Goal: Task Accomplishment & Management: Manage account settings

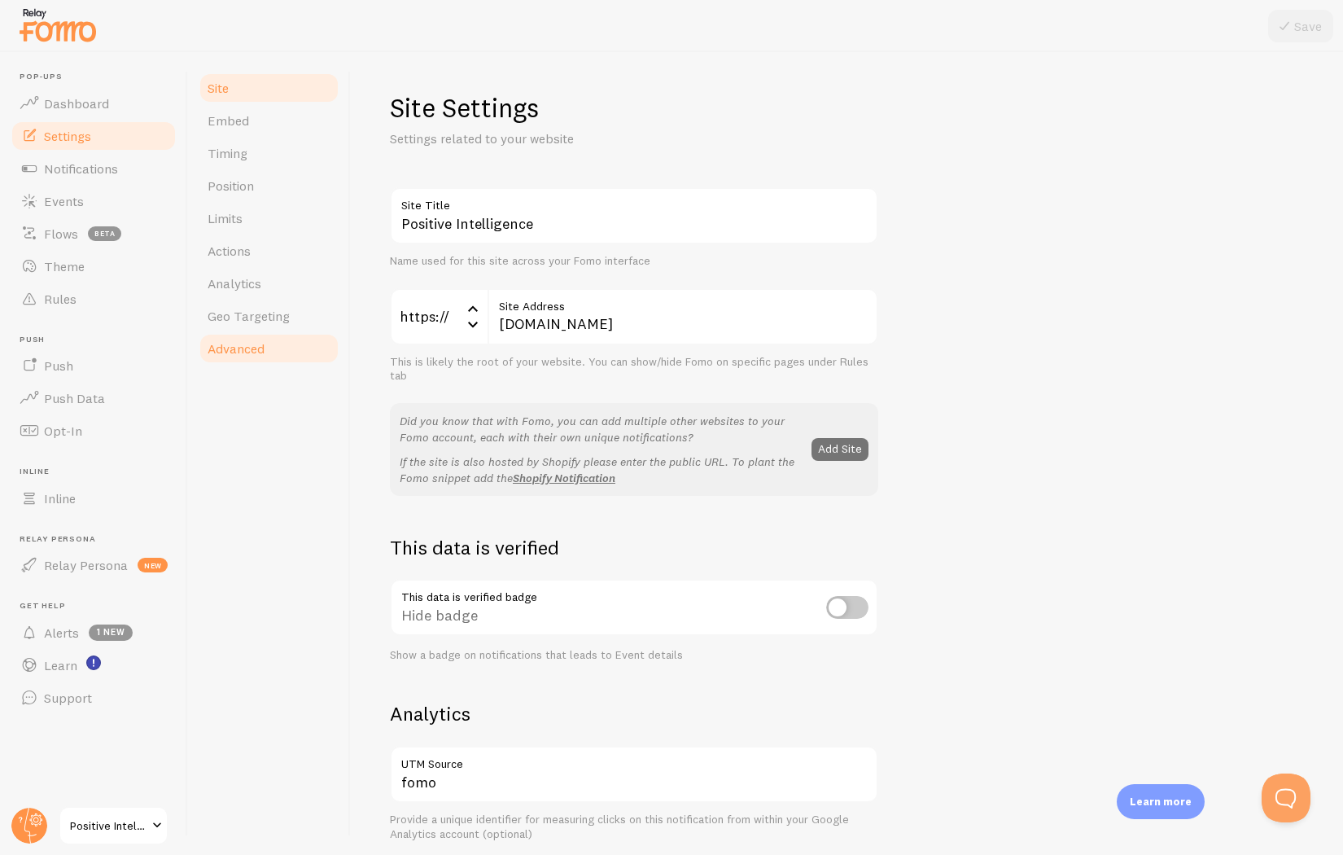
click at [252, 341] on span "Advanced" at bounding box center [236, 348] width 57 height 16
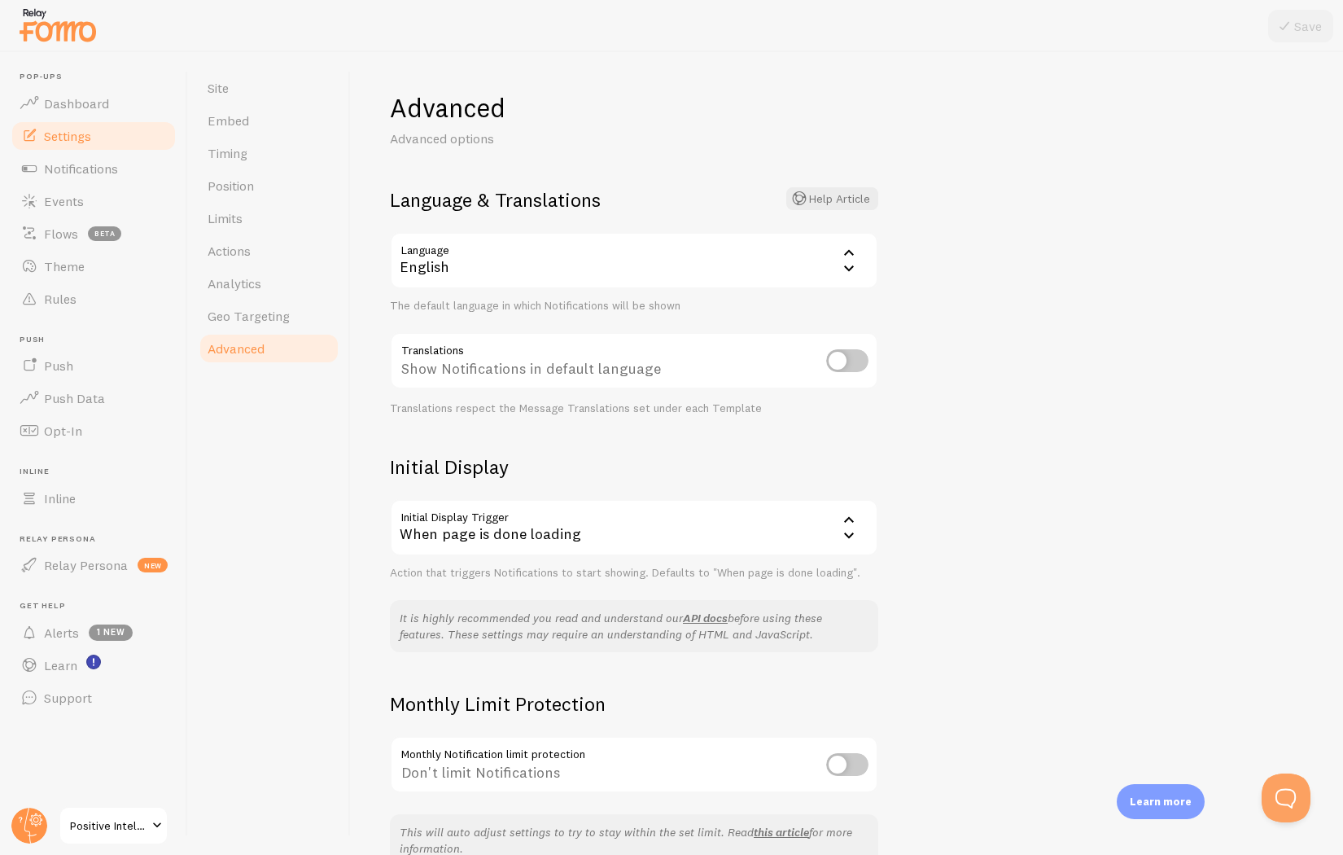
scroll to position [90, 0]
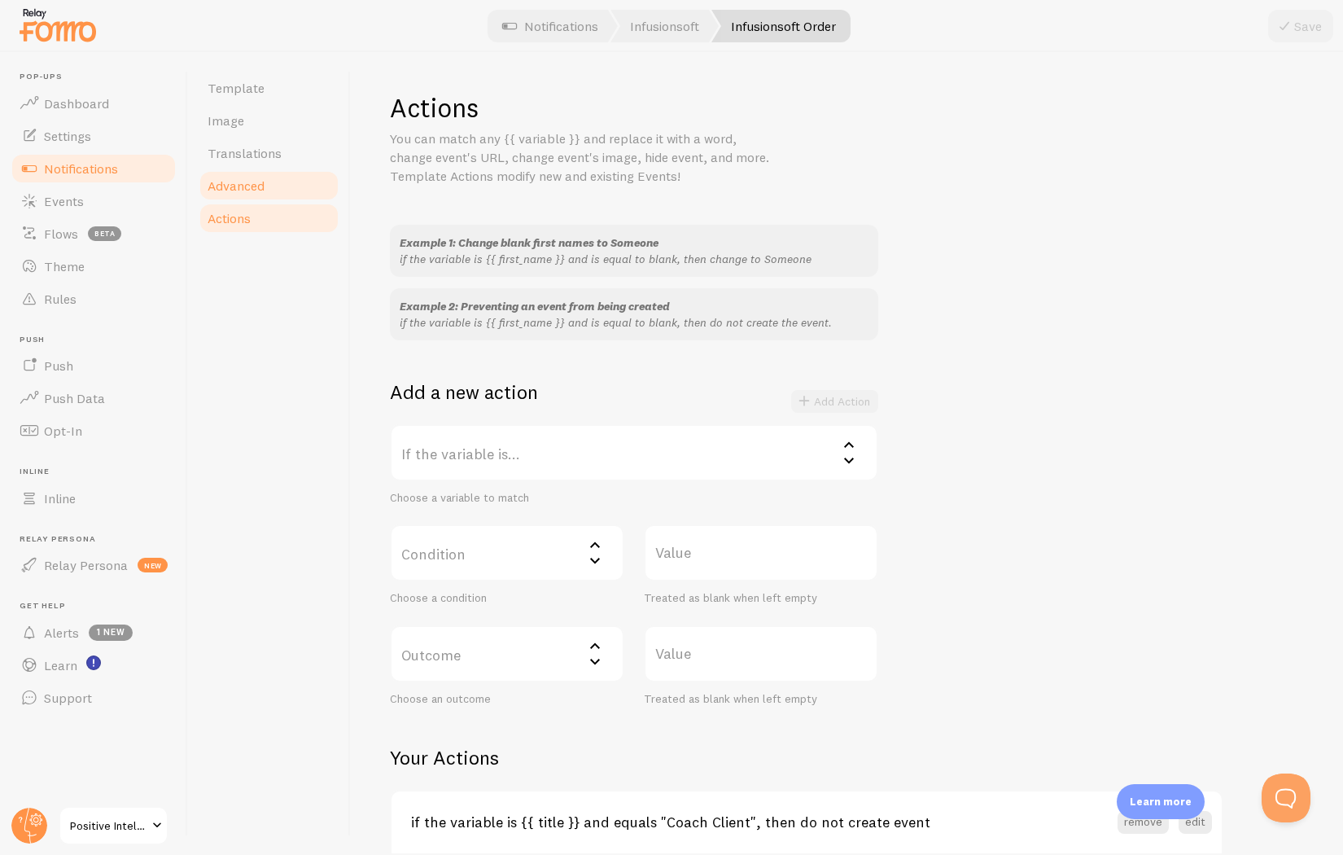
scroll to position [20, 0]
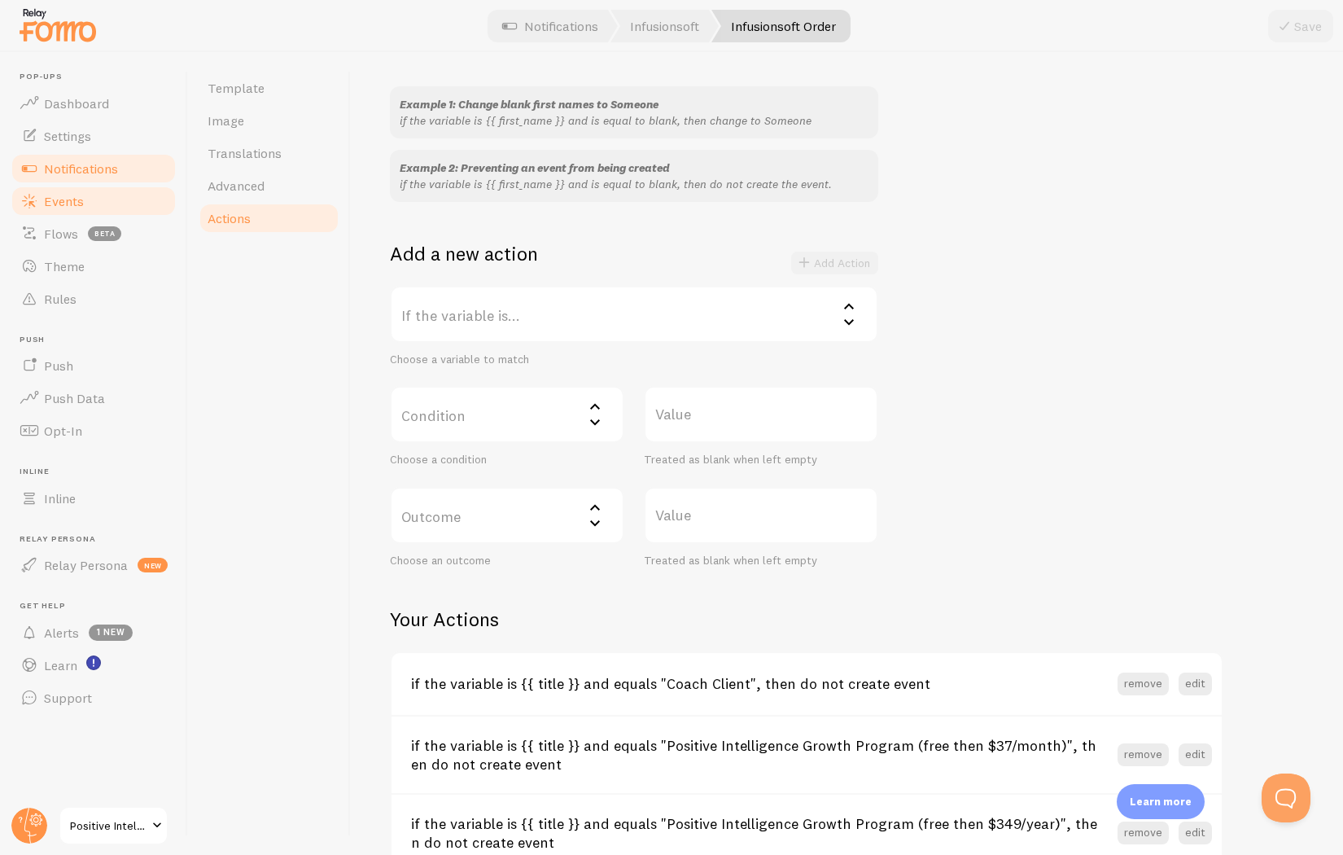
click at [81, 206] on span "Events" at bounding box center [64, 201] width 40 height 16
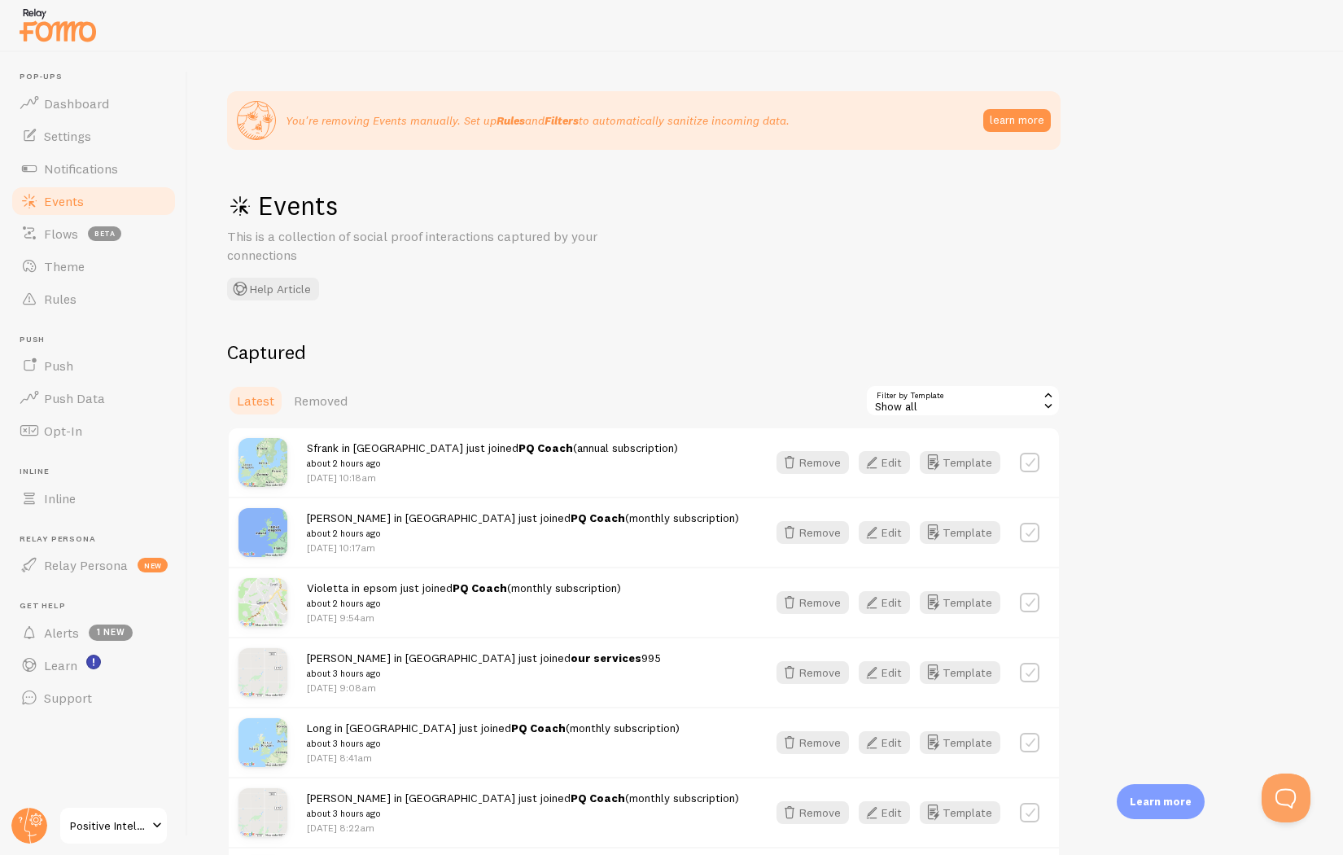
scroll to position [199, 0]
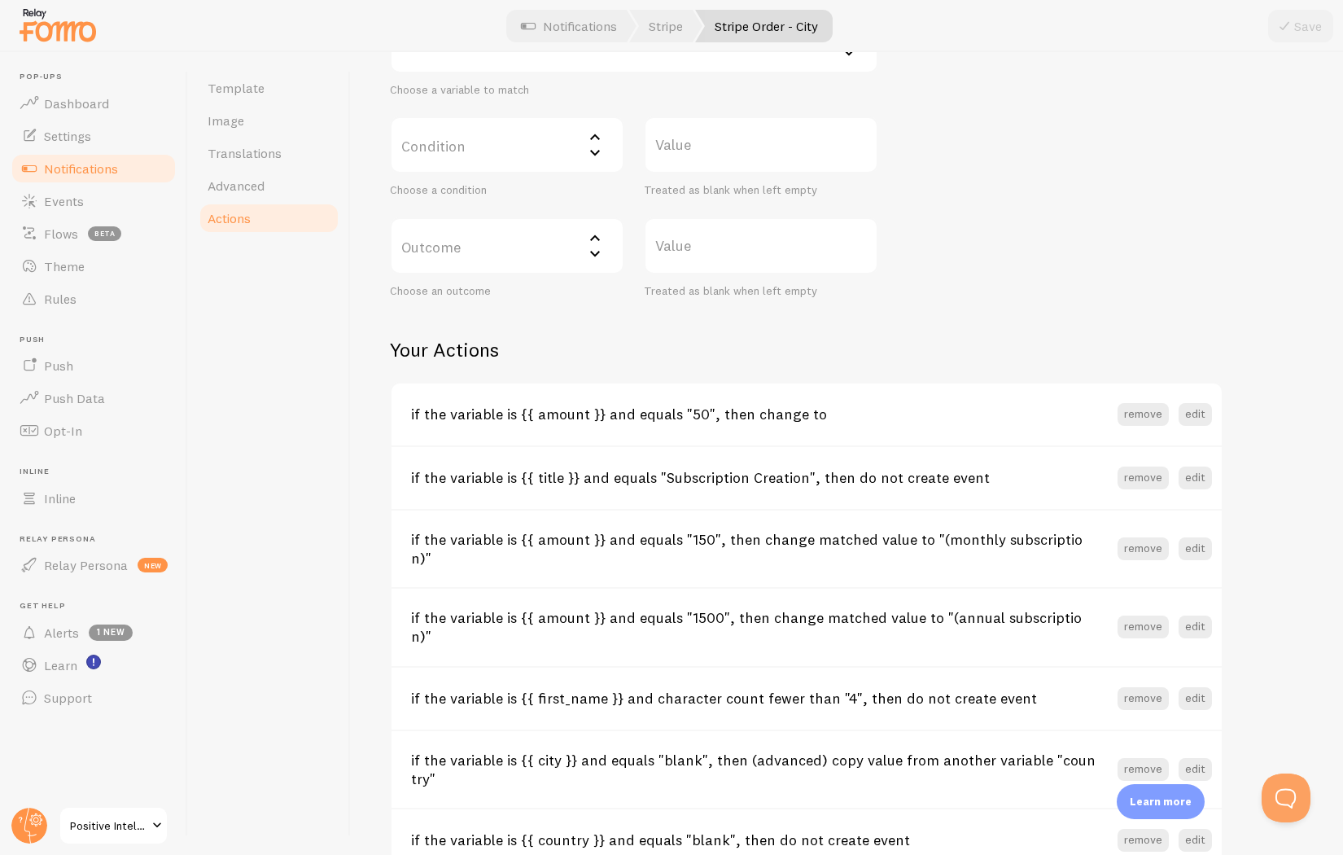
scroll to position [132, 0]
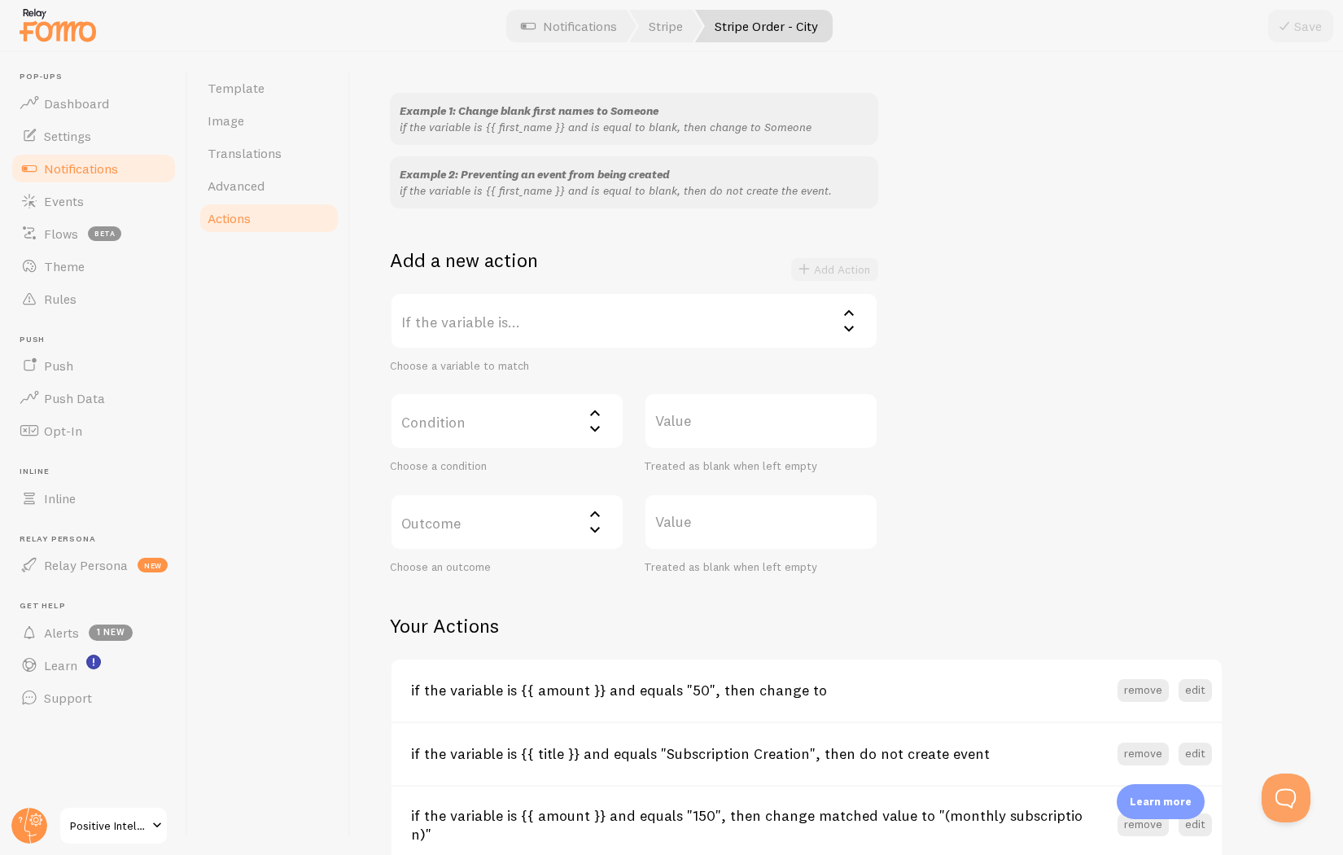
click at [488, 313] on label "If the variable is..." at bounding box center [634, 320] width 488 height 57
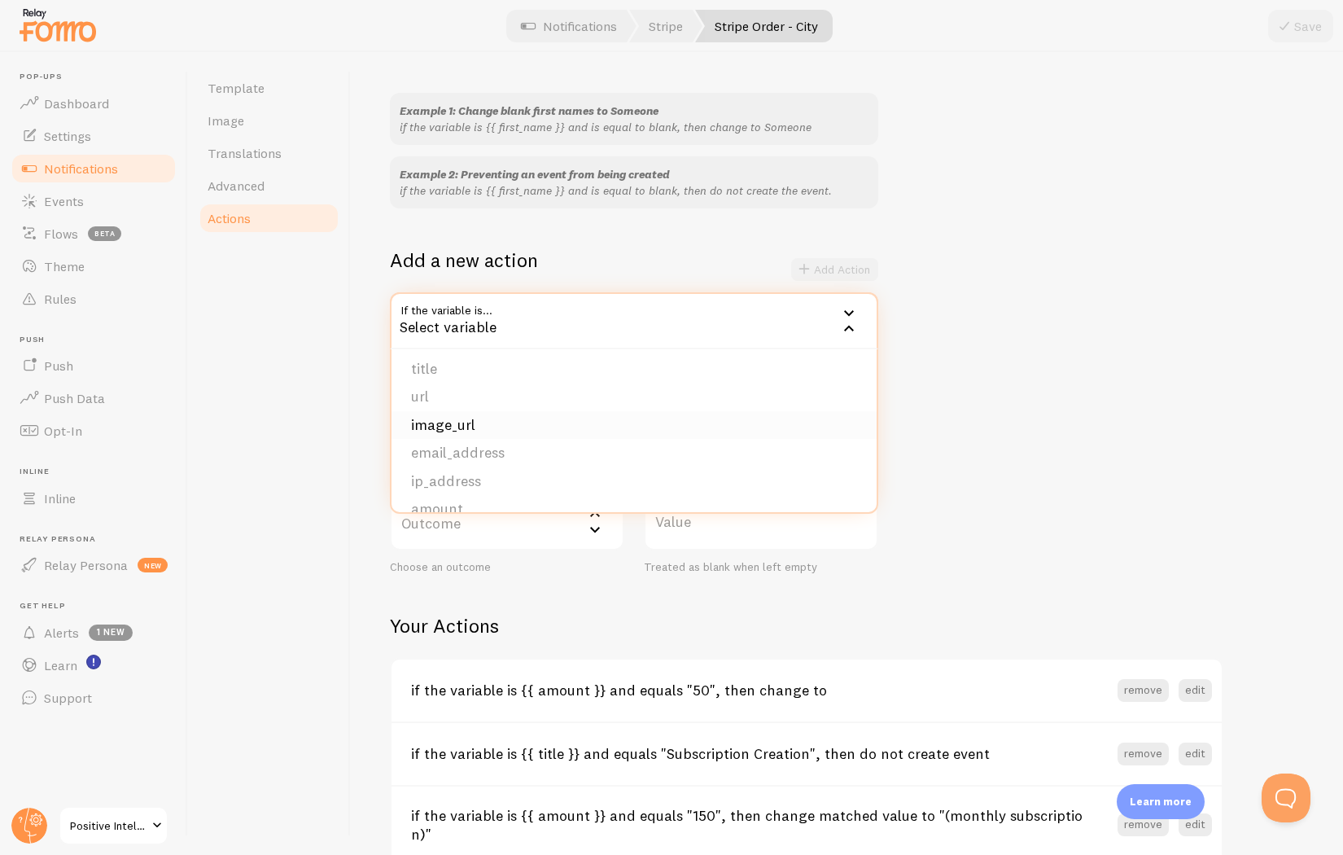
scroll to position [137, 0]
click at [478, 483] on li "amount" at bounding box center [633, 489] width 485 height 28
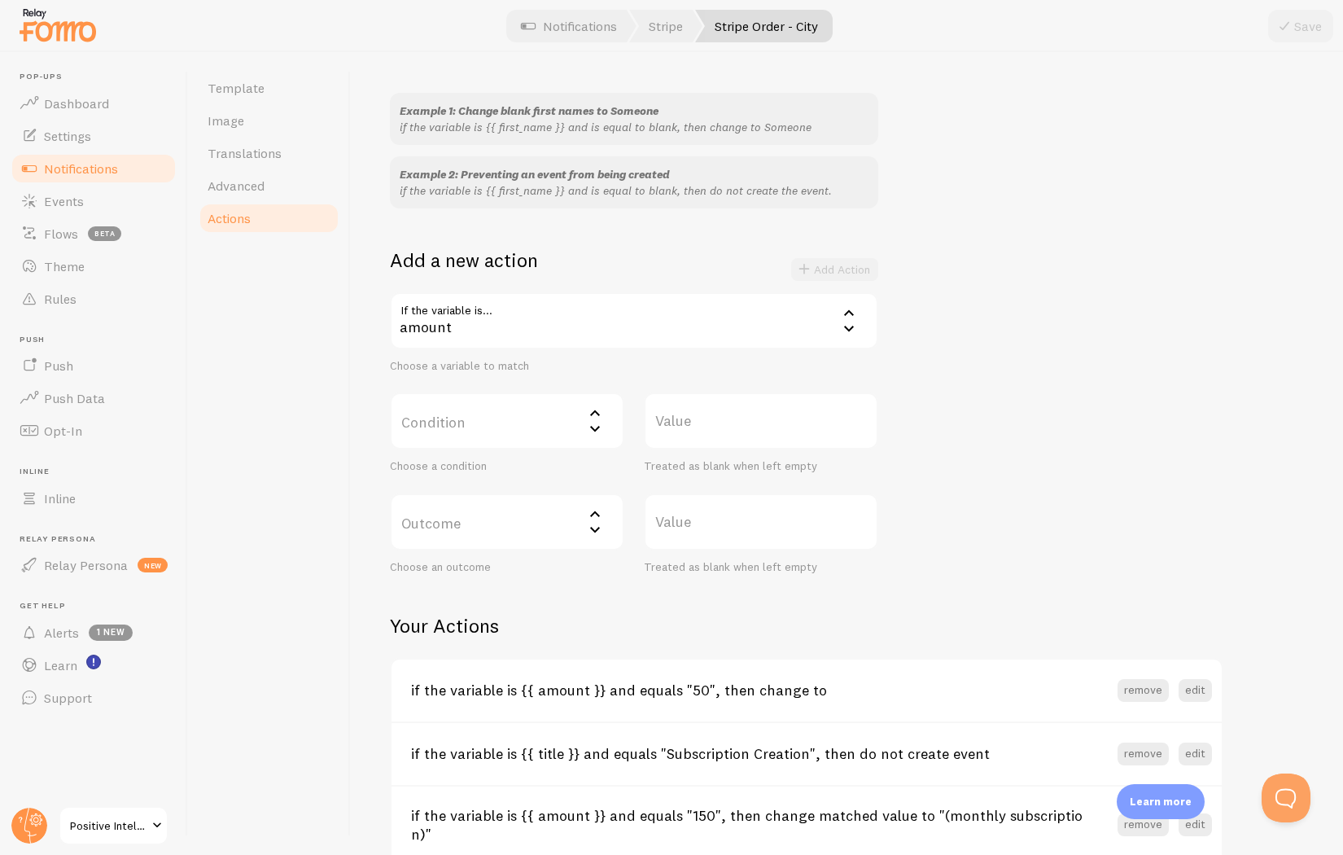
click at [674, 418] on label "Value" at bounding box center [761, 420] width 234 height 57
click at [674, 418] on input "Value" at bounding box center [761, 420] width 234 height 57
click at [546, 426] on label "Condition" at bounding box center [507, 420] width 234 height 57
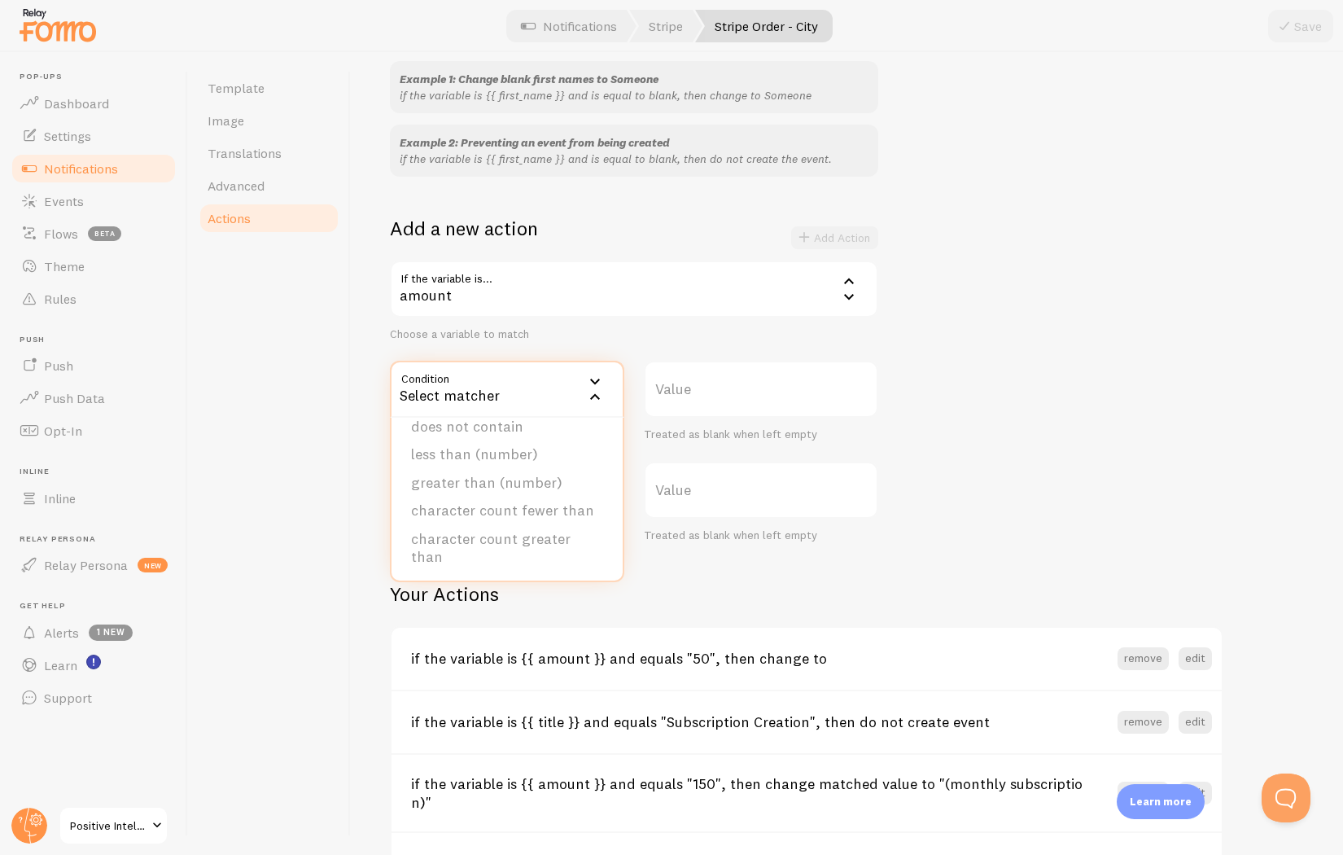
scroll to position [0, 0]
click at [462, 439] on li "equals" at bounding box center [506, 441] width 231 height 28
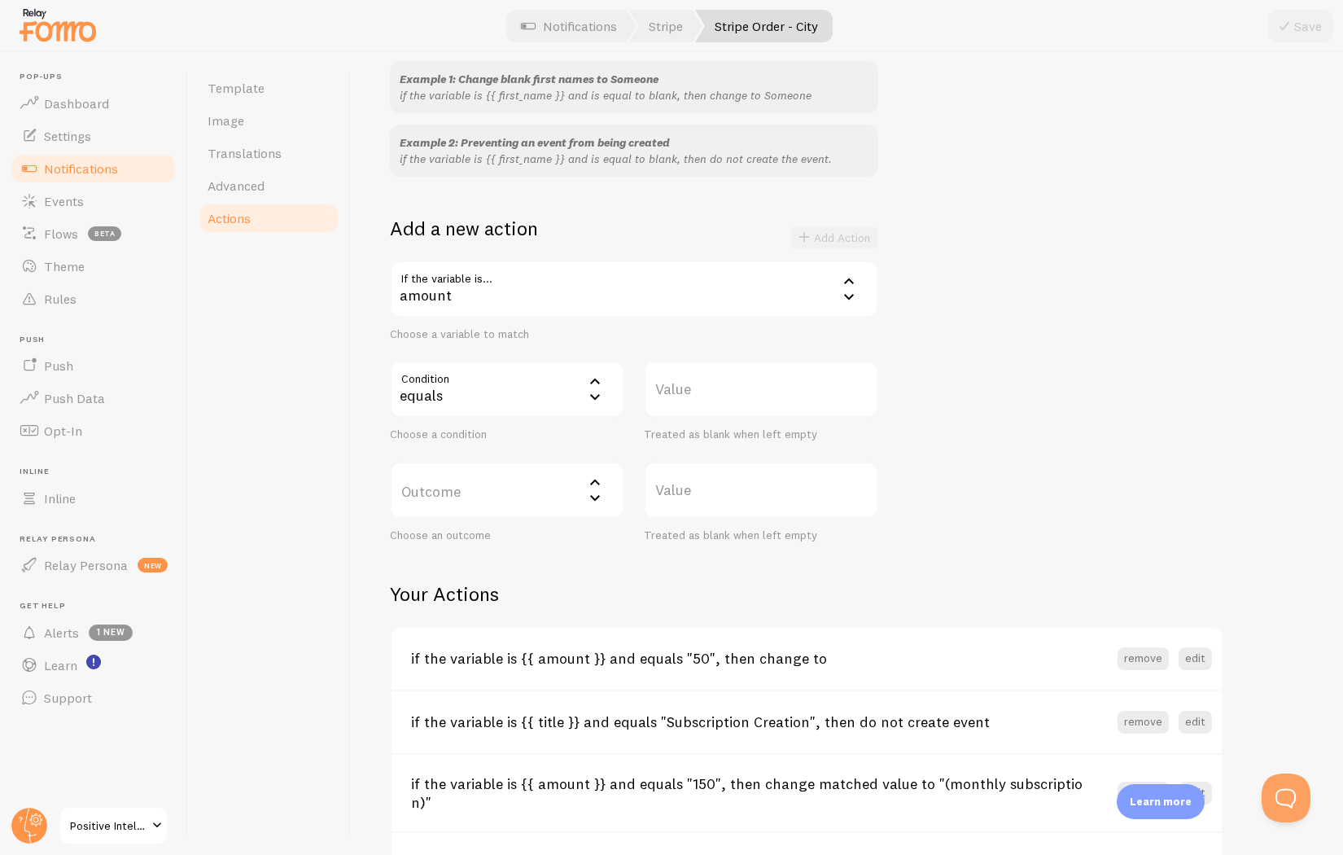
click at [676, 383] on label "Value" at bounding box center [761, 389] width 234 height 57
click at [676, 383] on input "Value" at bounding box center [761, 389] width 234 height 57
type input "995"
click at [492, 491] on label "Outcome" at bounding box center [507, 489] width 234 height 57
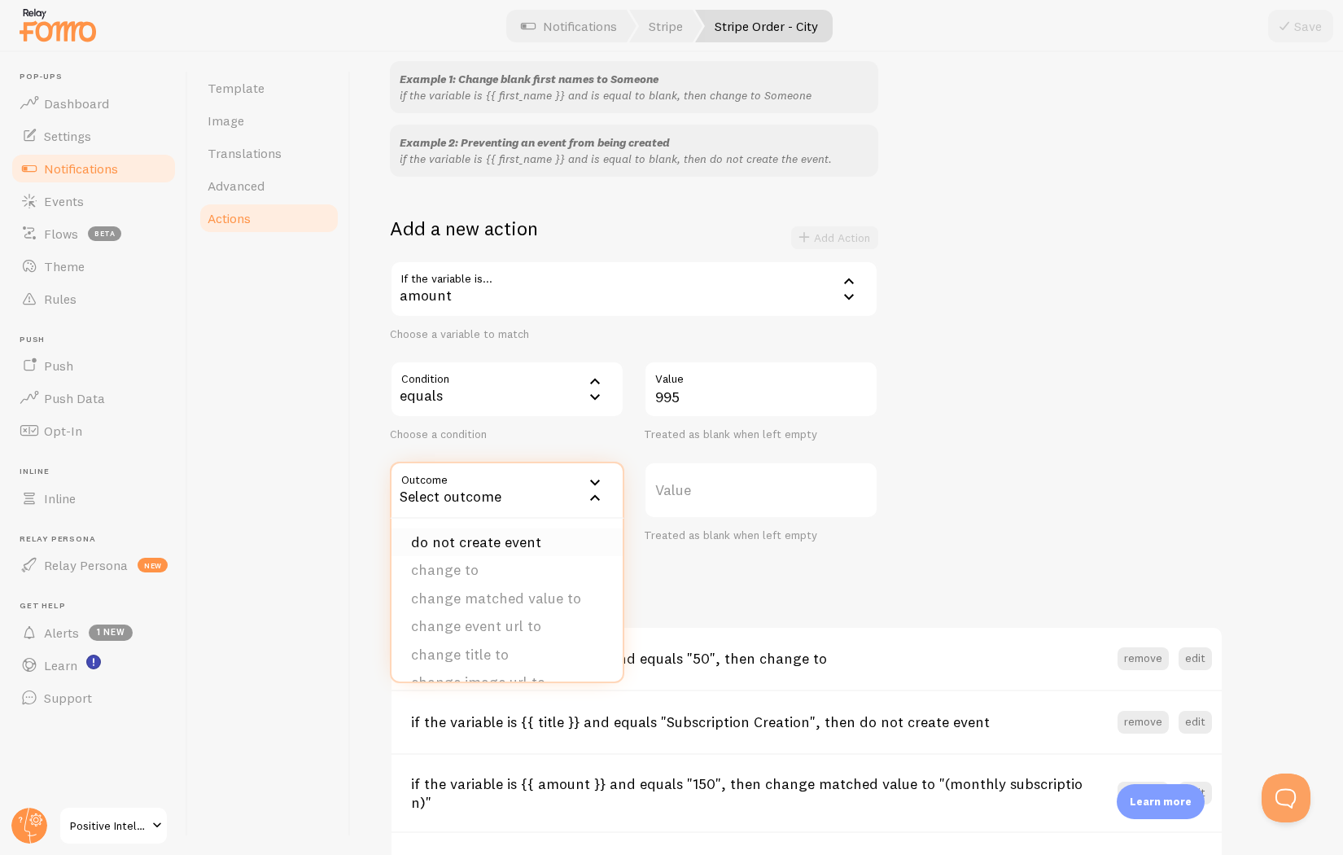
click at [486, 540] on li "do not create event" at bounding box center [506, 542] width 231 height 28
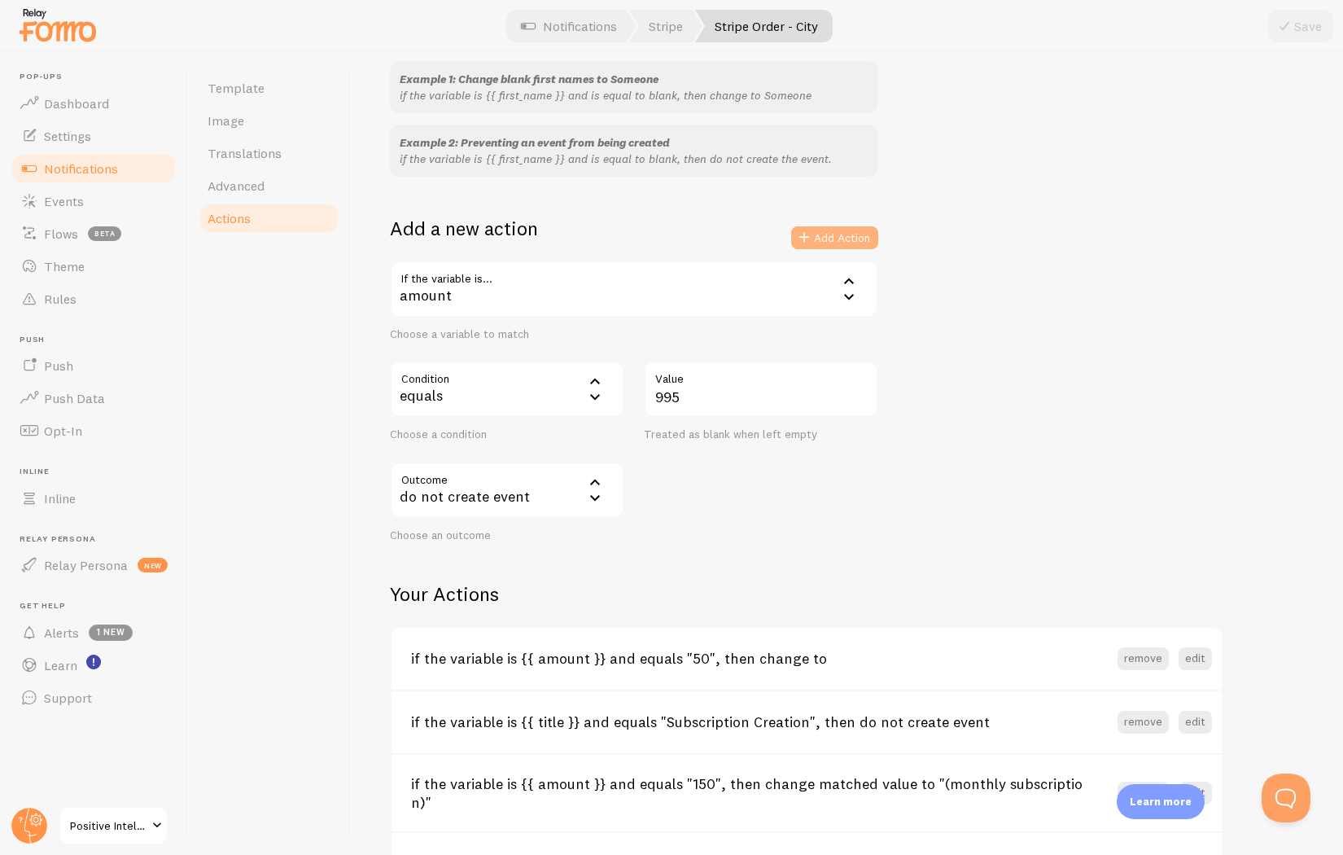
click at [860, 234] on button "Add Action" at bounding box center [834, 237] width 87 height 23
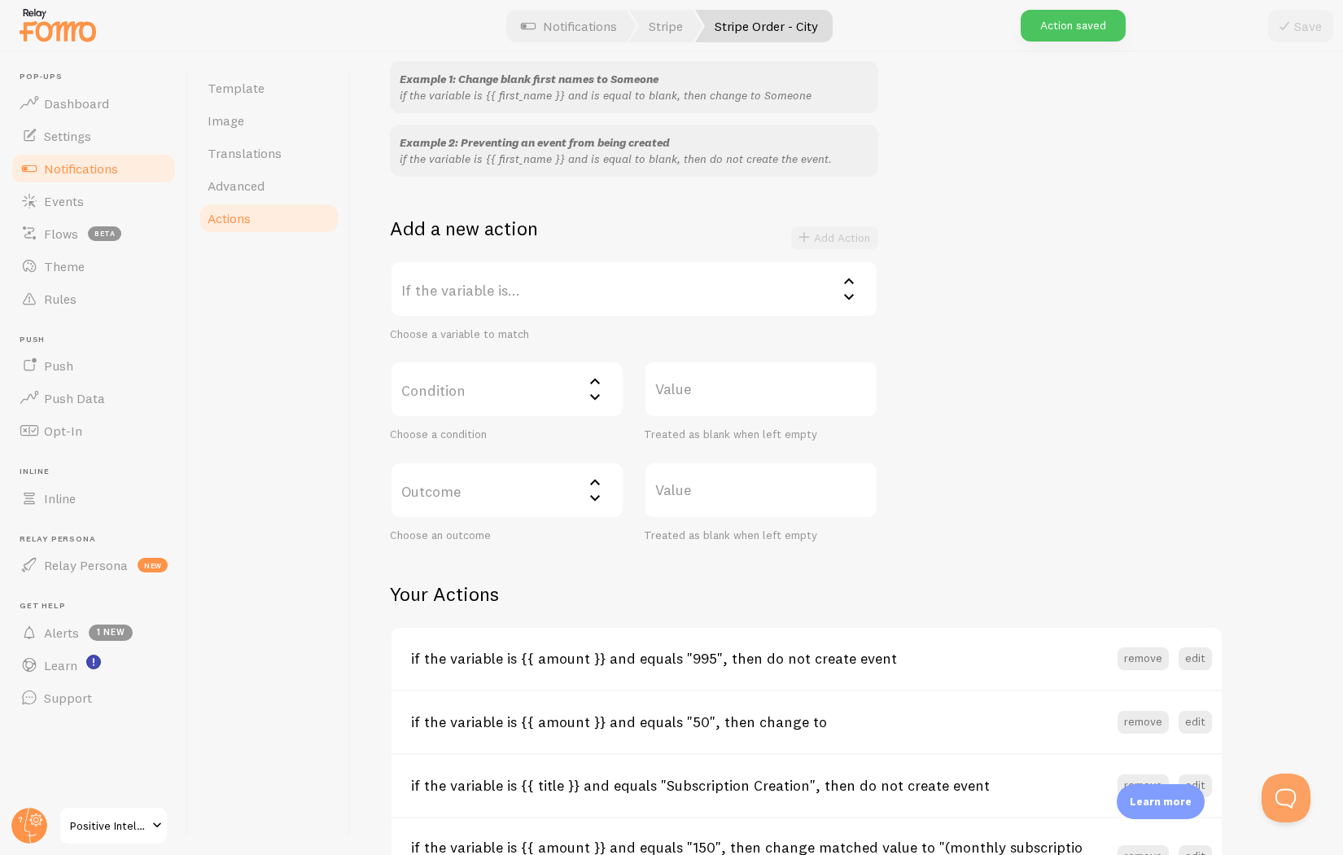
click at [506, 284] on label "If the variable is..." at bounding box center [634, 288] width 488 height 57
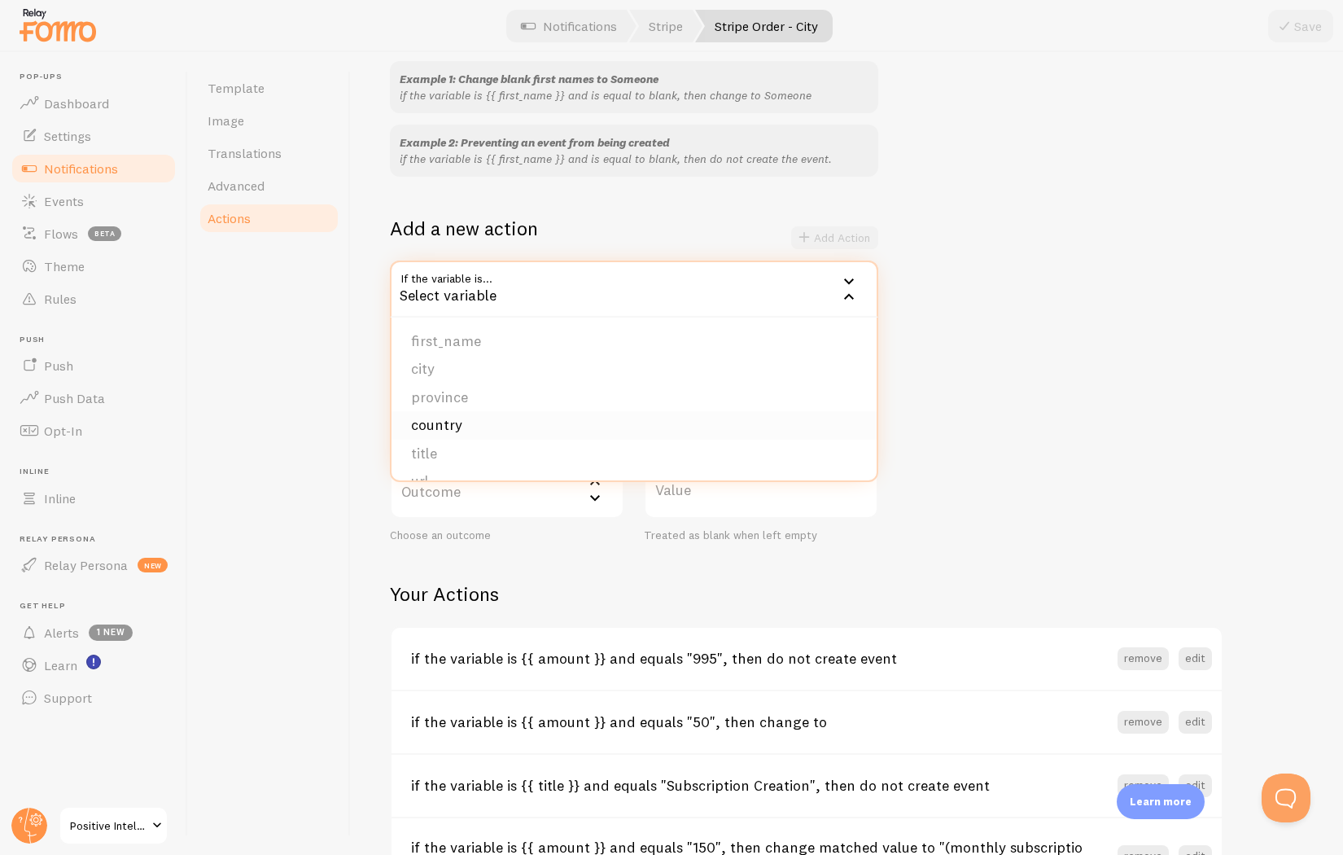
scroll to position [58, 0]
click at [457, 400] on li "title" at bounding box center [633, 396] width 485 height 28
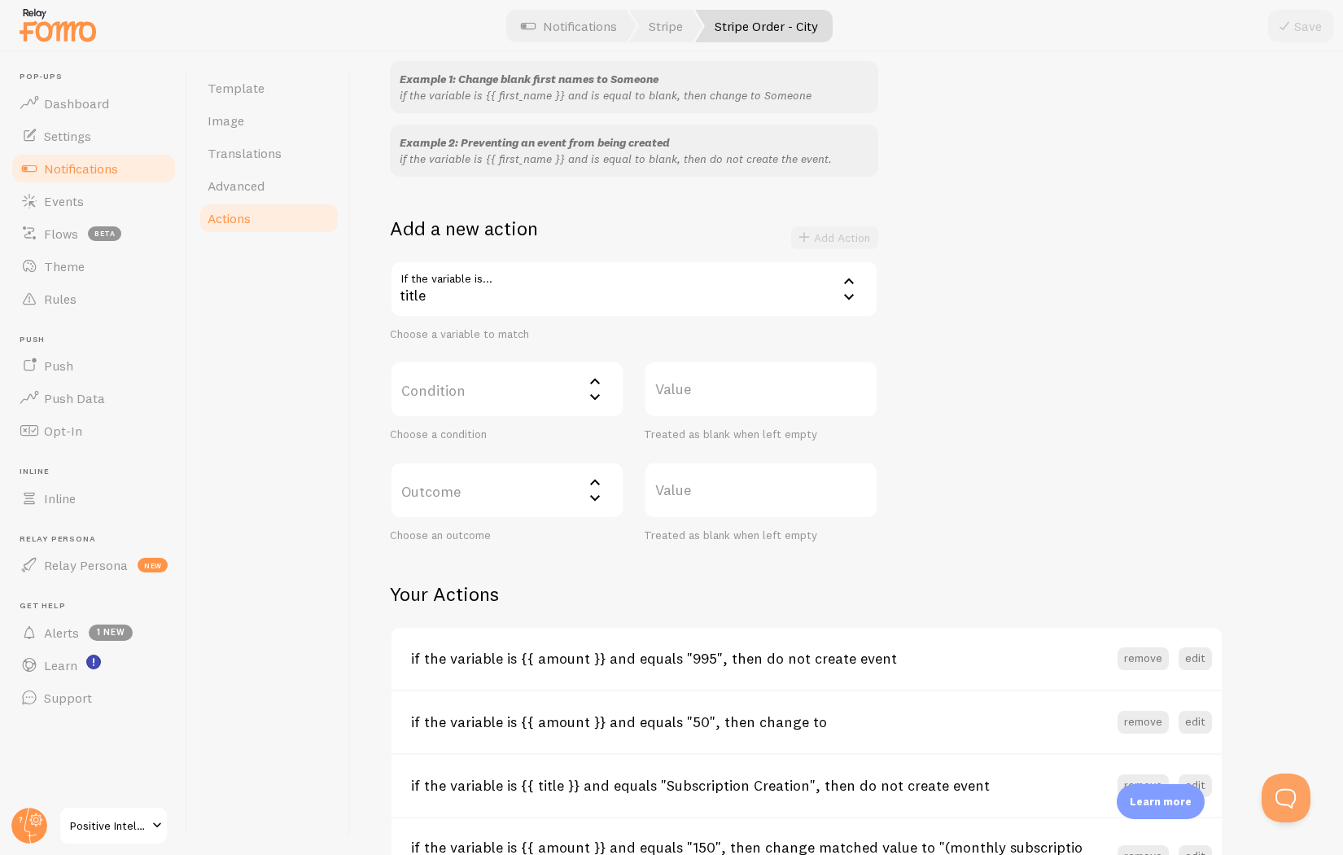
click at [497, 403] on label "Condition" at bounding box center [507, 389] width 234 height 57
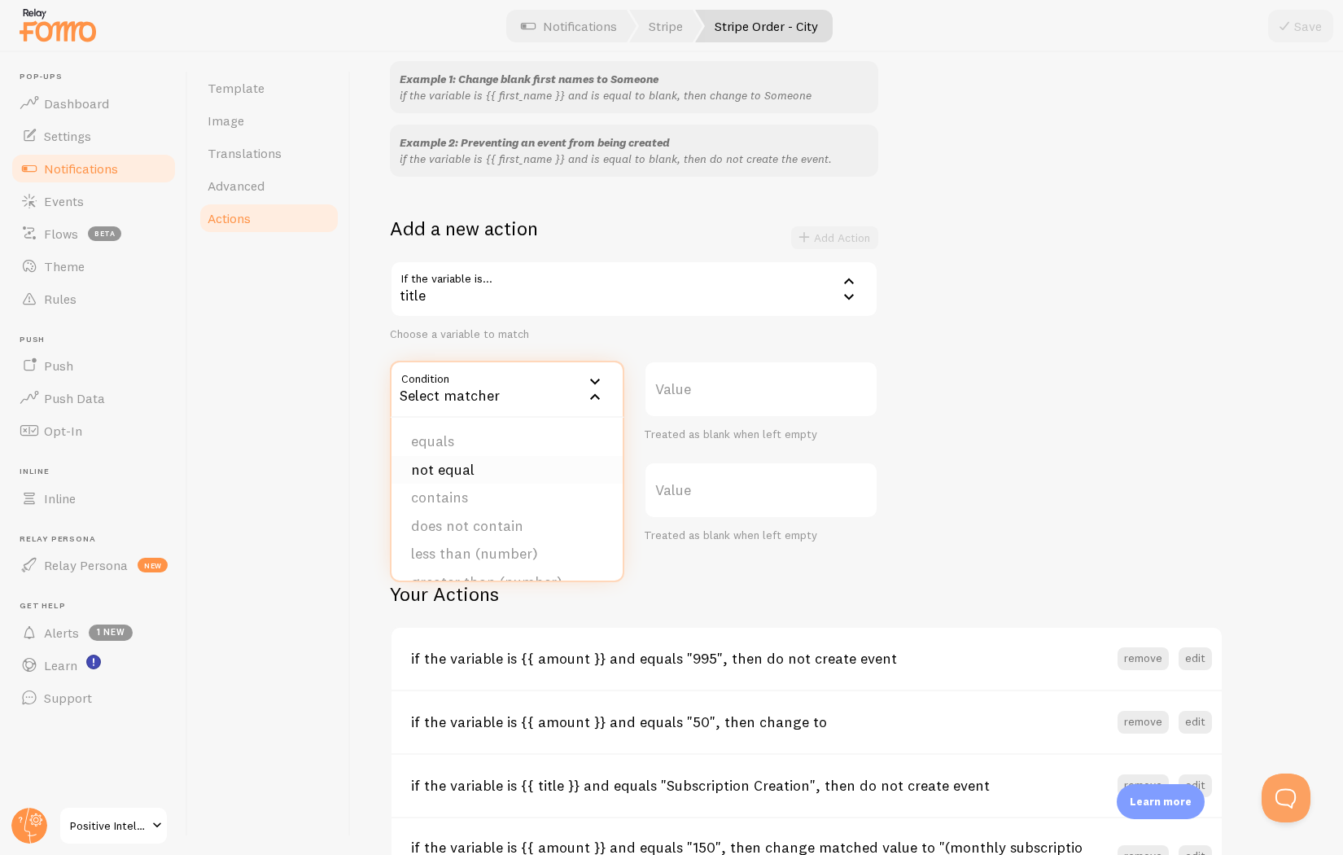
click at [466, 466] on li "not equal" at bounding box center [506, 470] width 231 height 28
click at [718, 391] on label "Value" at bounding box center [761, 389] width 234 height 57
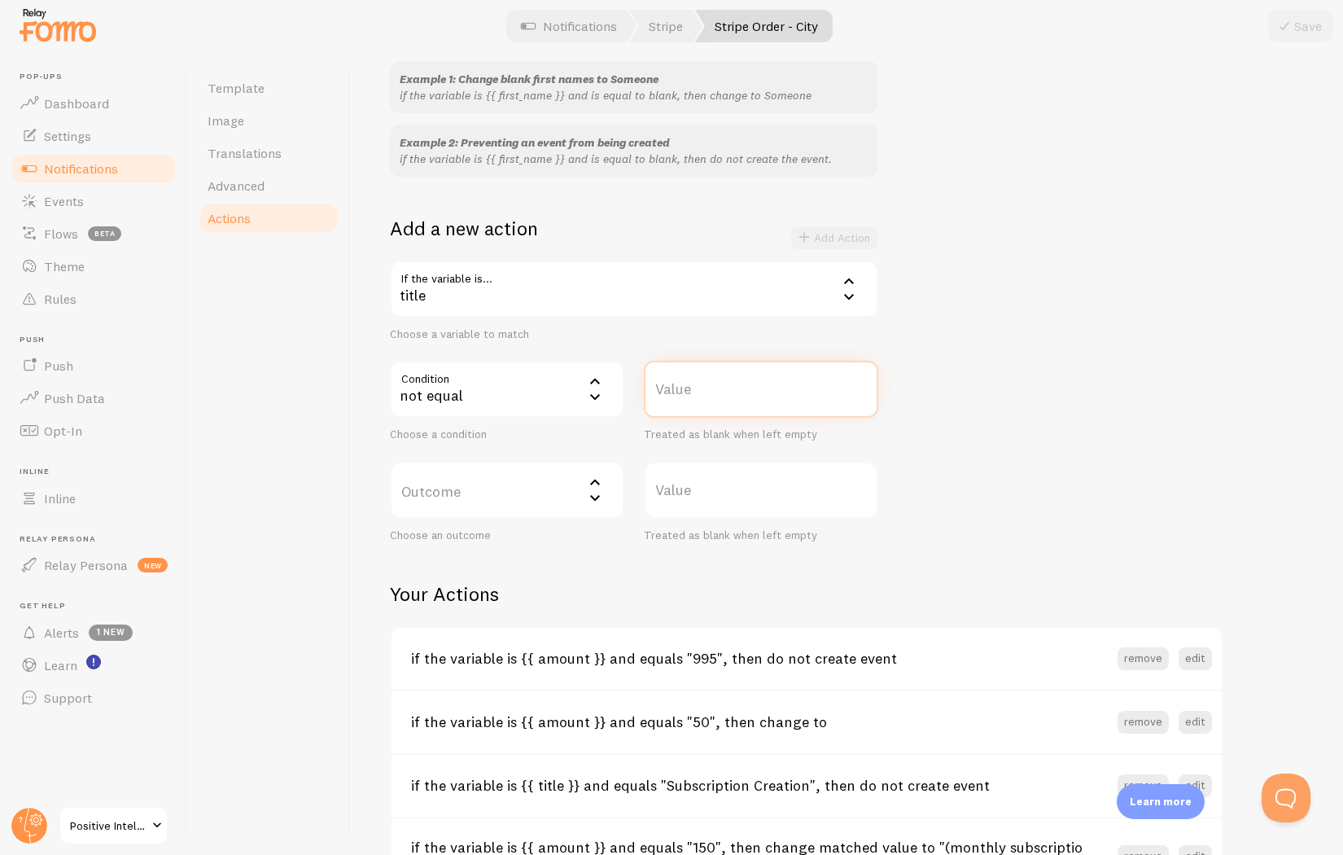
click at [718, 391] on input "Value" at bounding box center [761, 389] width 234 height 57
type input "PQ Coach"
click at [431, 496] on label "Outcome" at bounding box center [507, 489] width 234 height 57
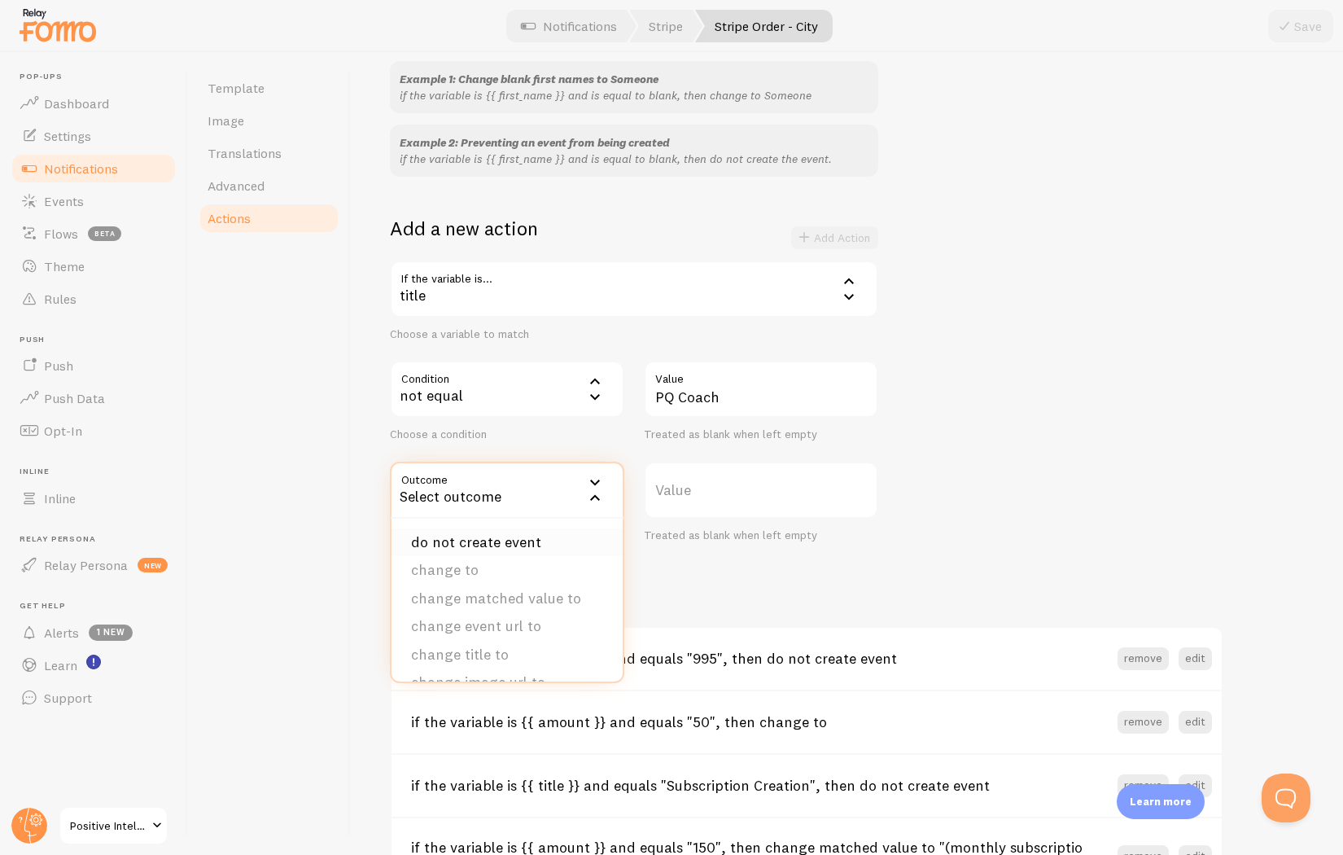
click at [446, 547] on li "do not create event" at bounding box center [506, 542] width 231 height 28
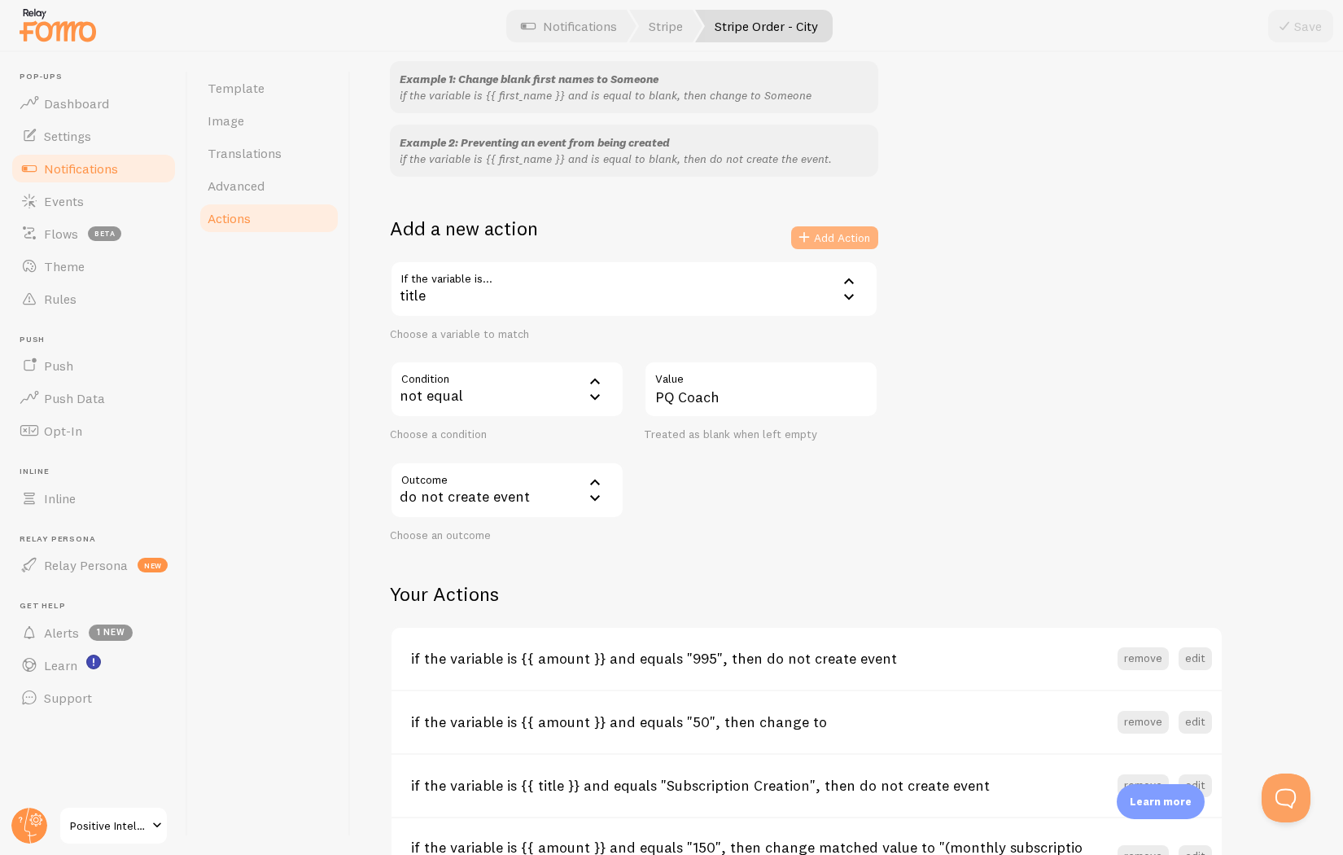
click at [841, 243] on button "Add Action" at bounding box center [834, 237] width 87 height 23
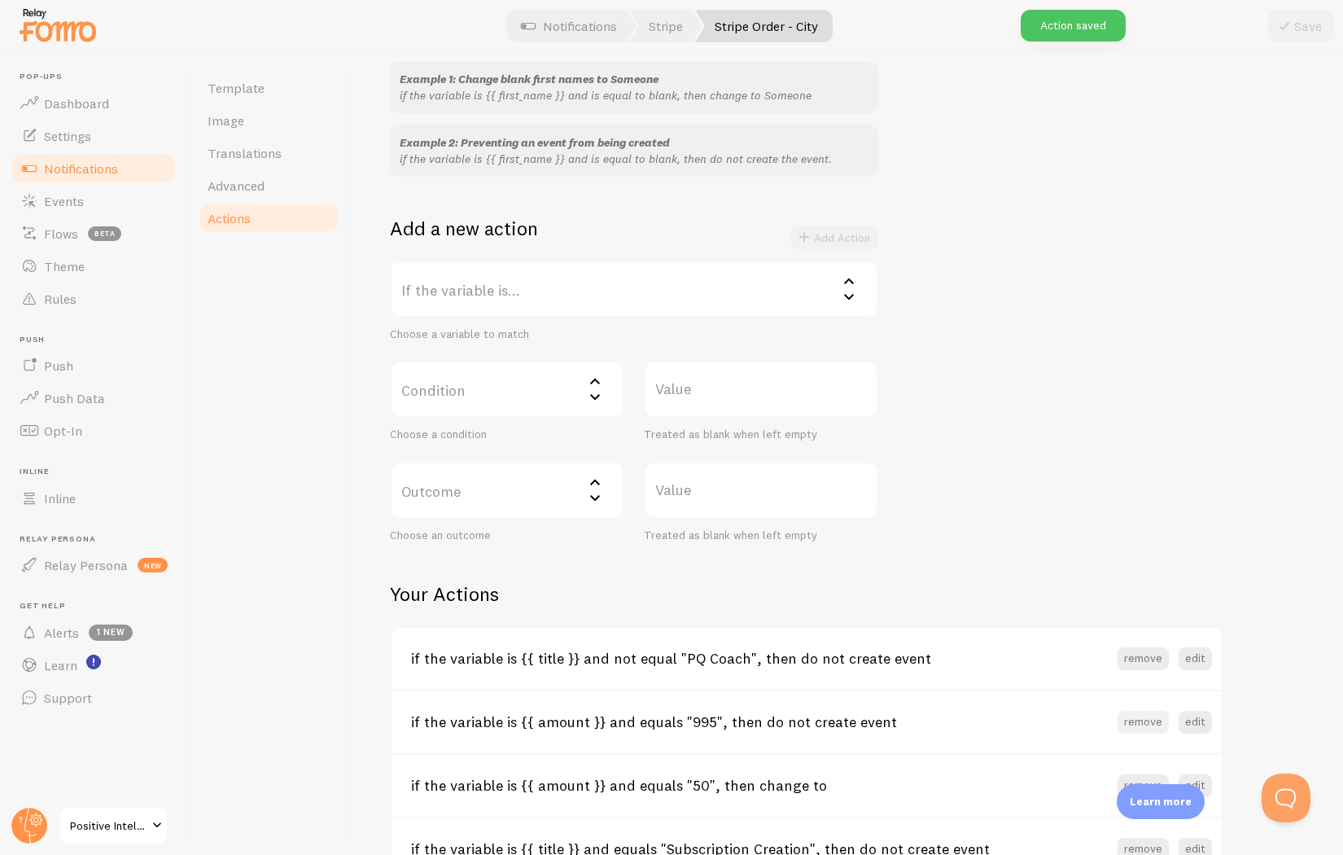
click at [1145, 723] on button "remove" at bounding box center [1143, 722] width 51 height 23
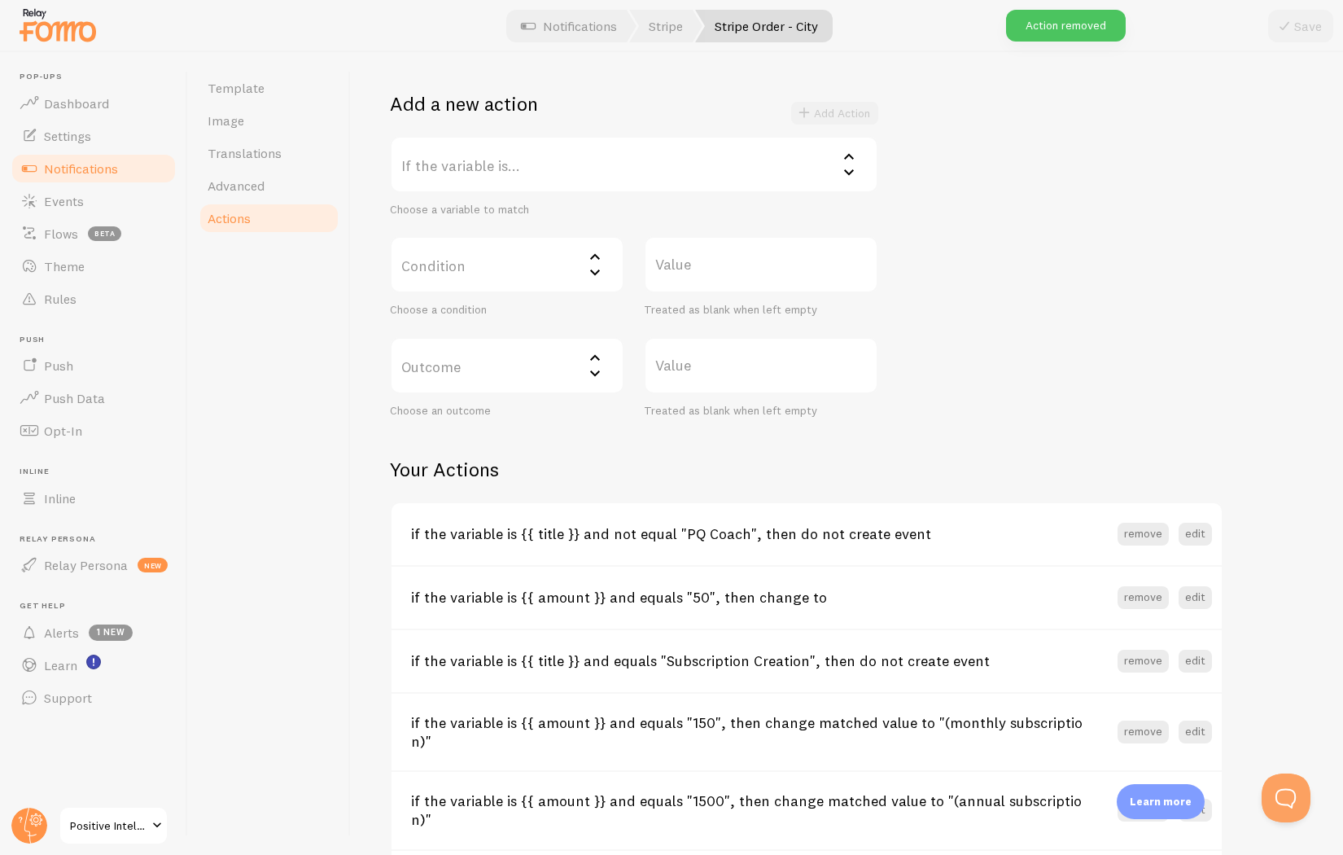
scroll to position [343, 0]
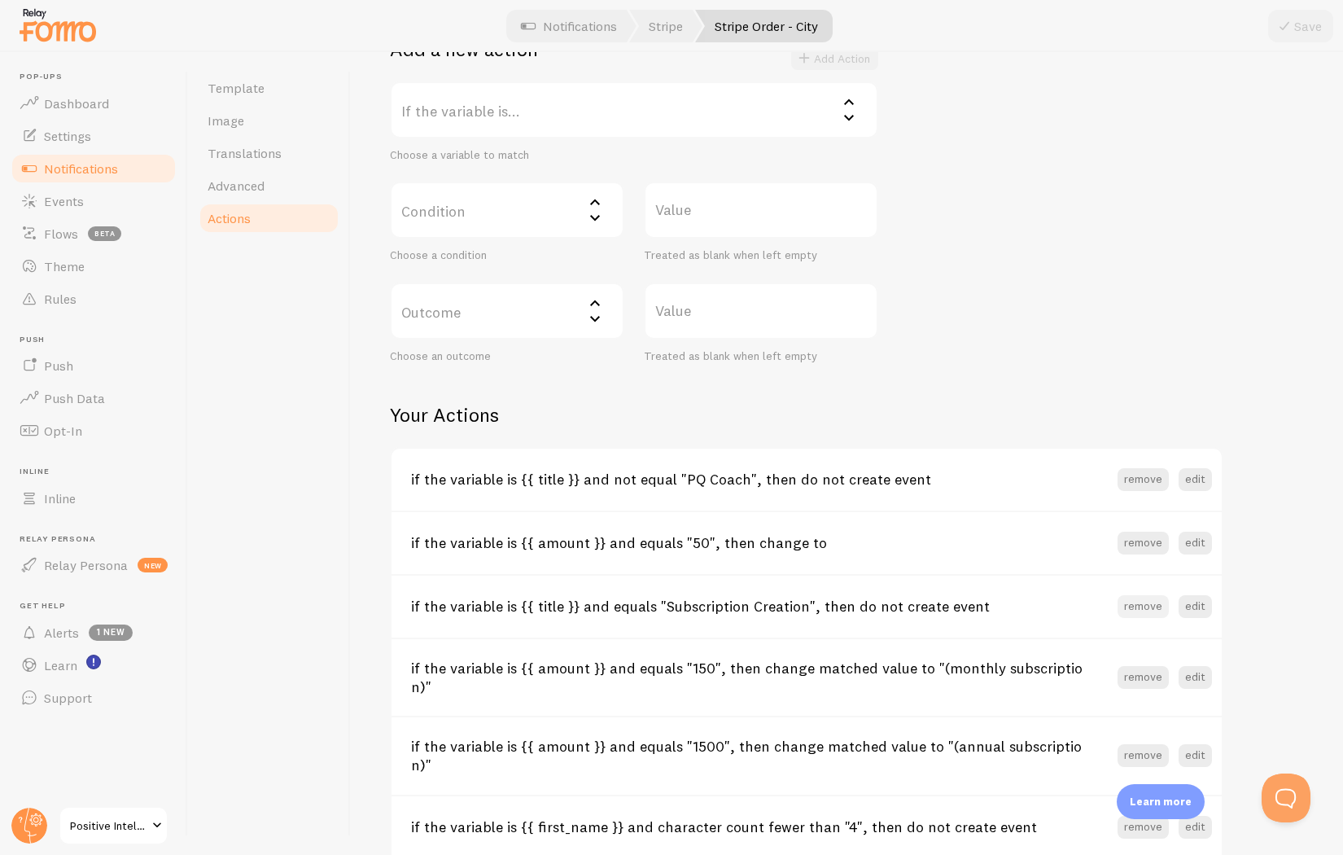
click at [1153, 600] on button "remove" at bounding box center [1143, 606] width 51 height 23
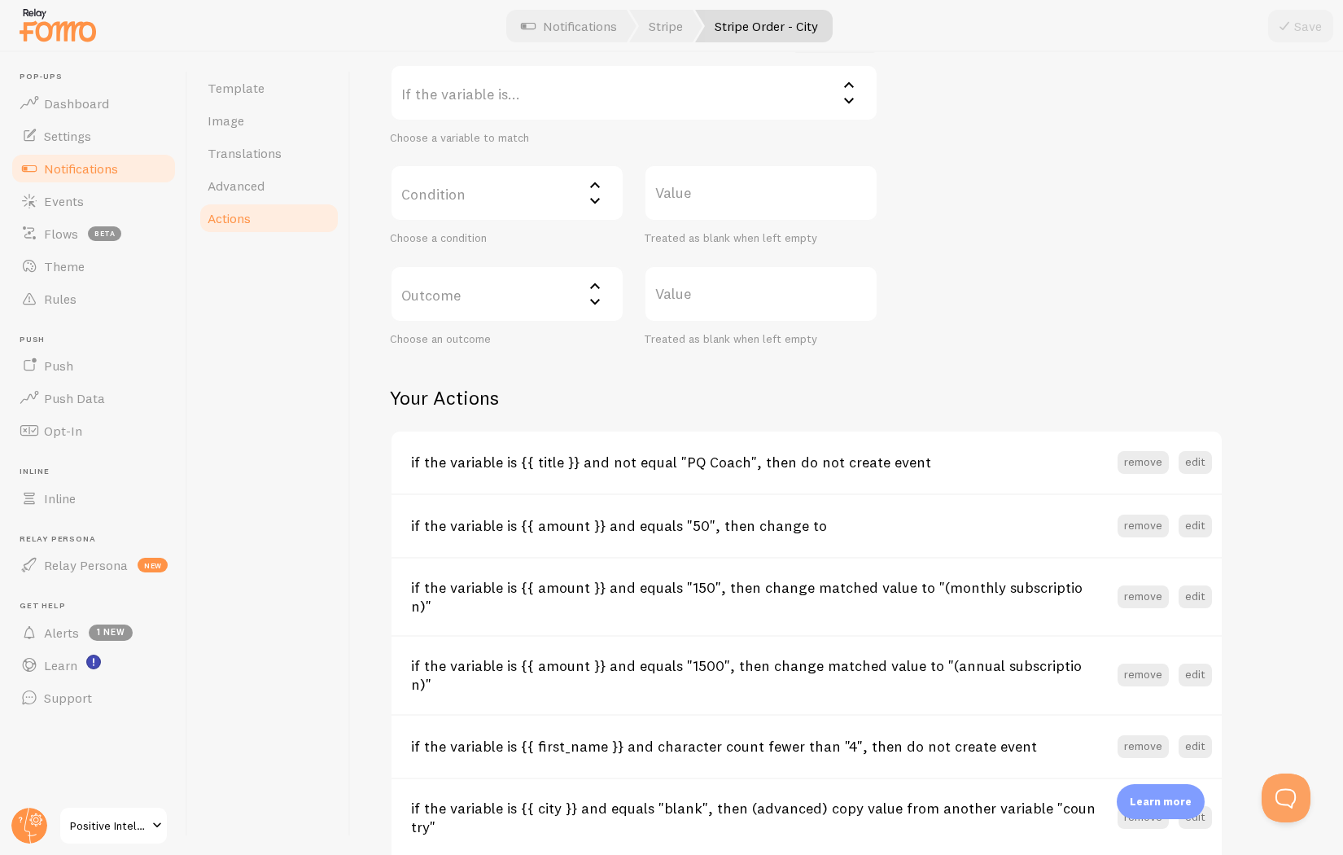
scroll to position [160, 0]
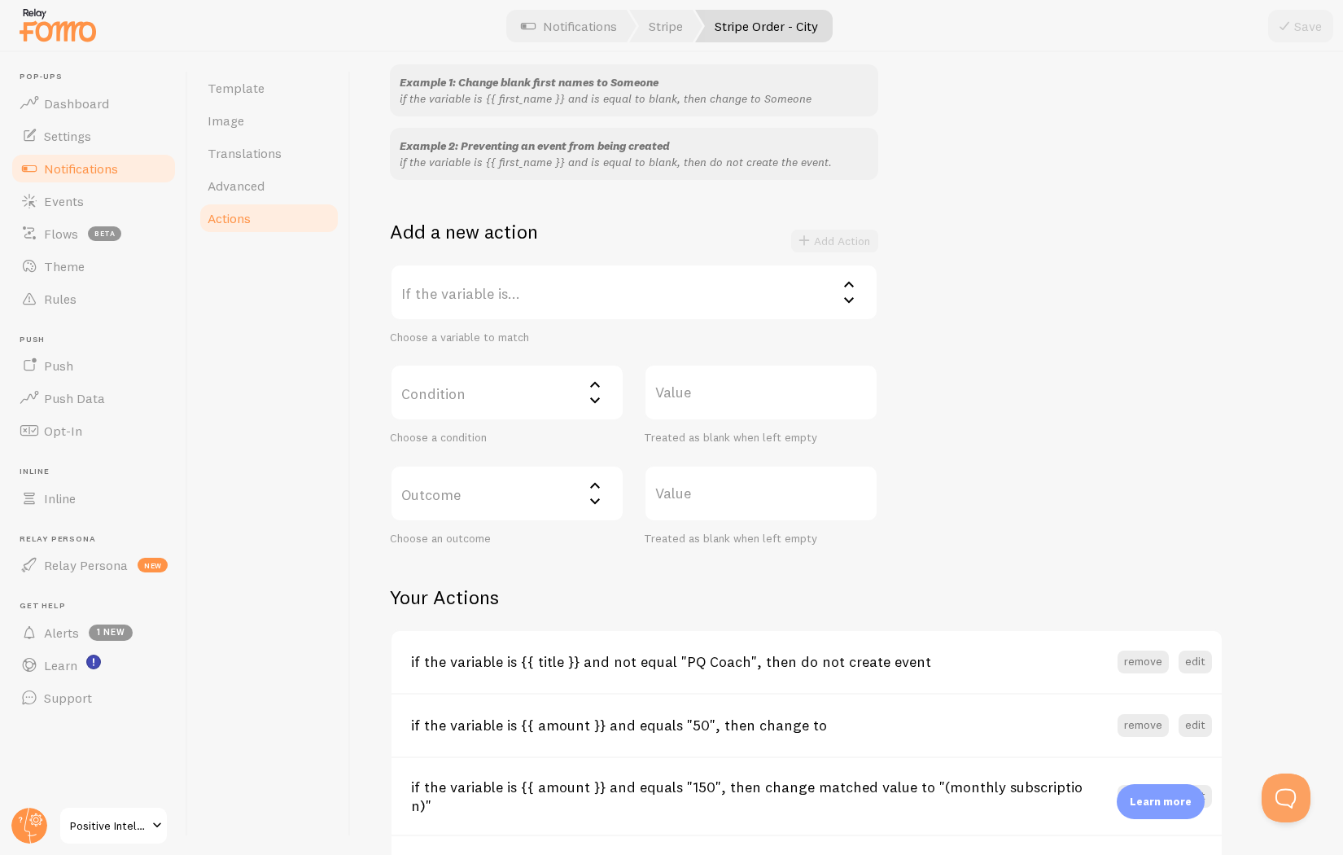
click at [526, 288] on label "If the variable is..." at bounding box center [634, 292] width 488 height 57
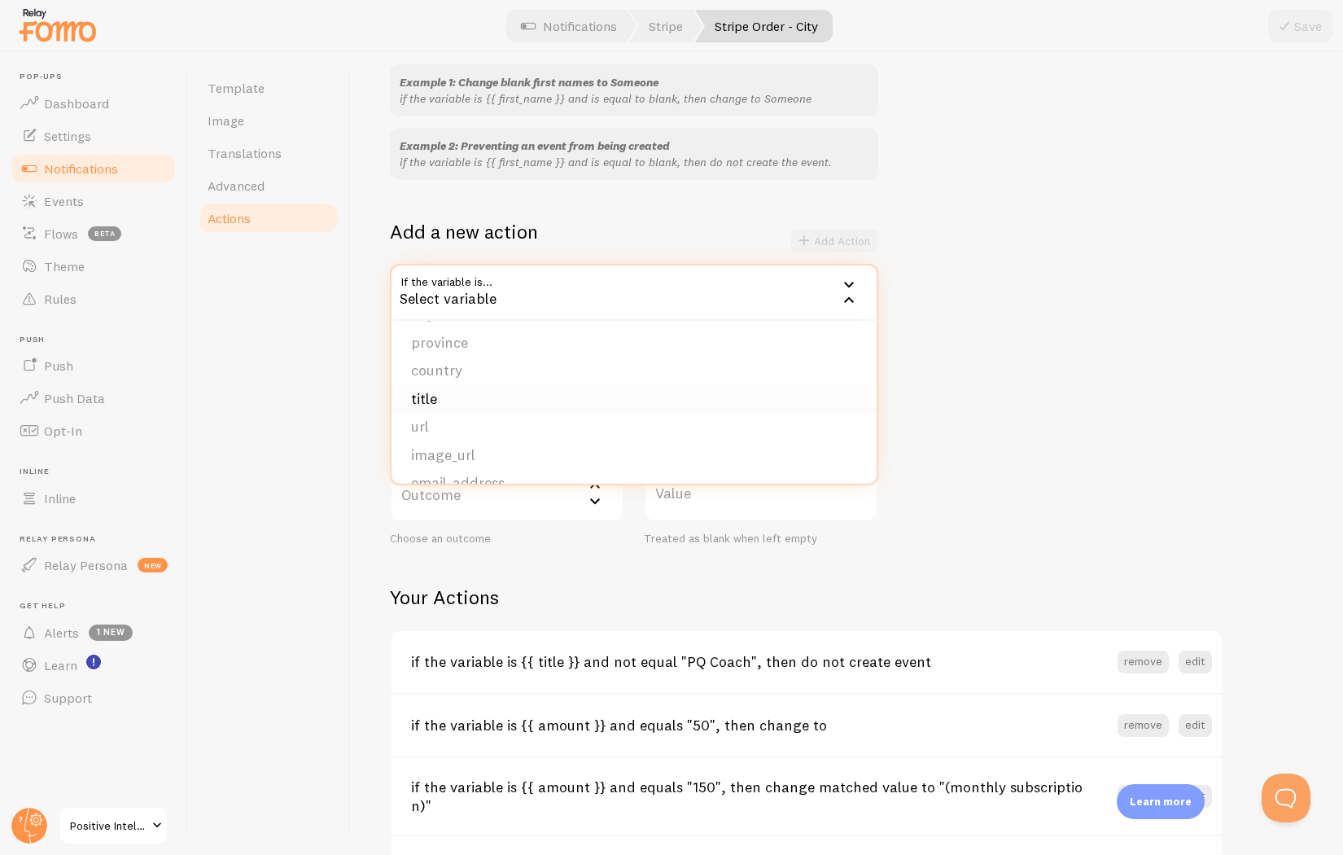
click at [478, 406] on li "title" at bounding box center [633, 399] width 485 height 28
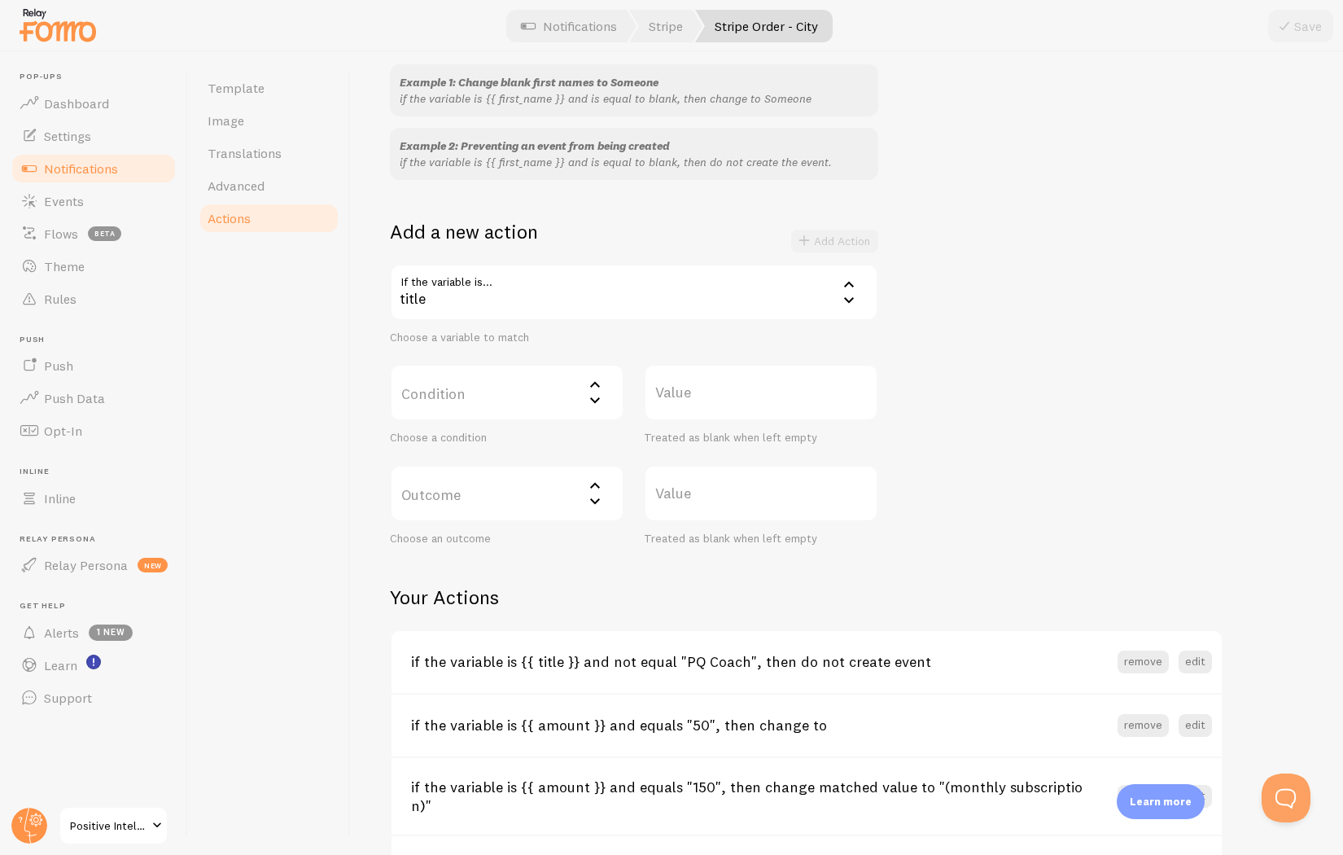
click at [532, 387] on label "Condition" at bounding box center [507, 392] width 234 height 57
click at [454, 448] on li "equals" at bounding box center [506, 445] width 231 height 28
click at [746, 394] on label "Value" at bounding box center [761, 392] width 234 height 57
click at [746, 394] on input "Value" at bounding box center [761, 392] width 234 height 57
type input "PQ Coach Client"
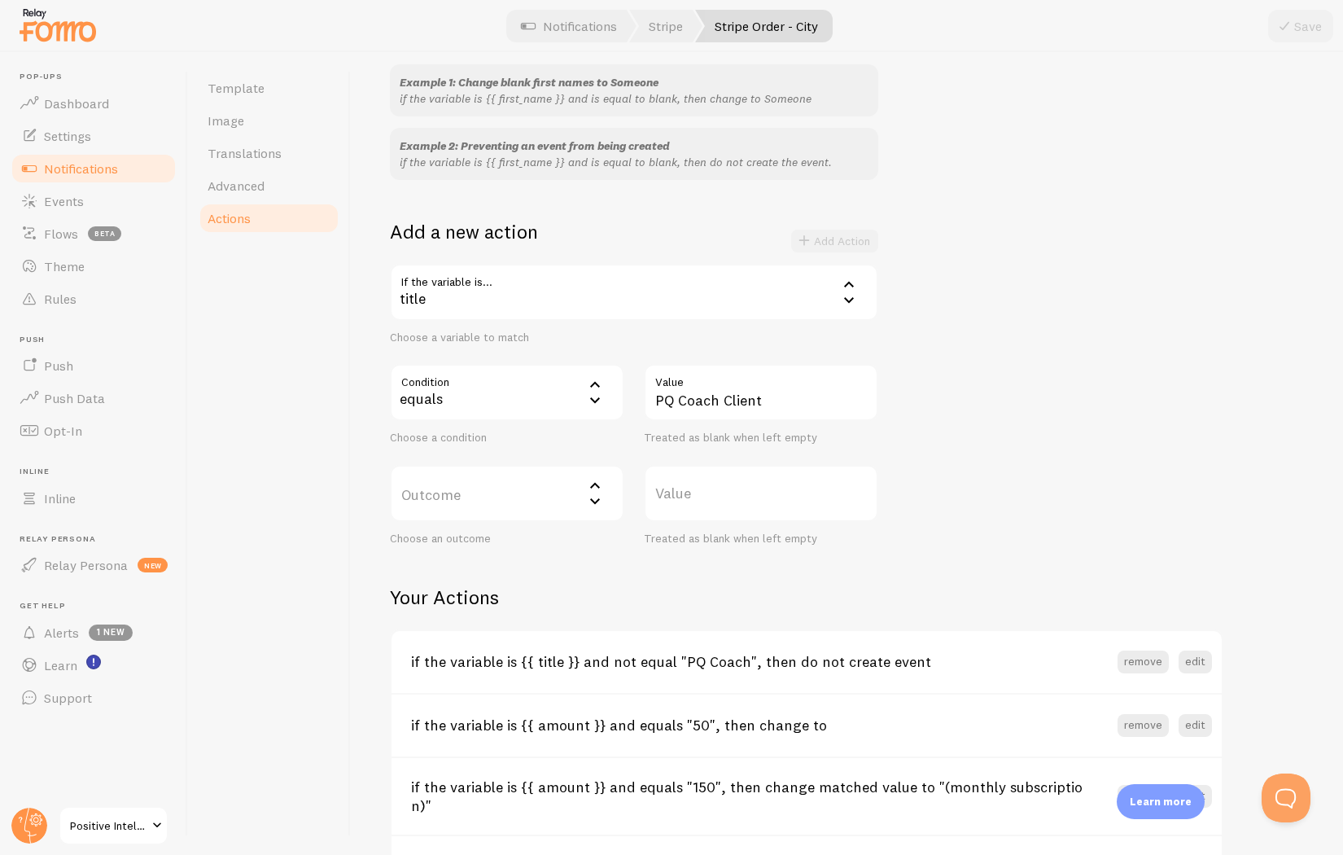
click at [561, 488] on label "Outcome" at bounding box center [507, 493] width 234 height 57
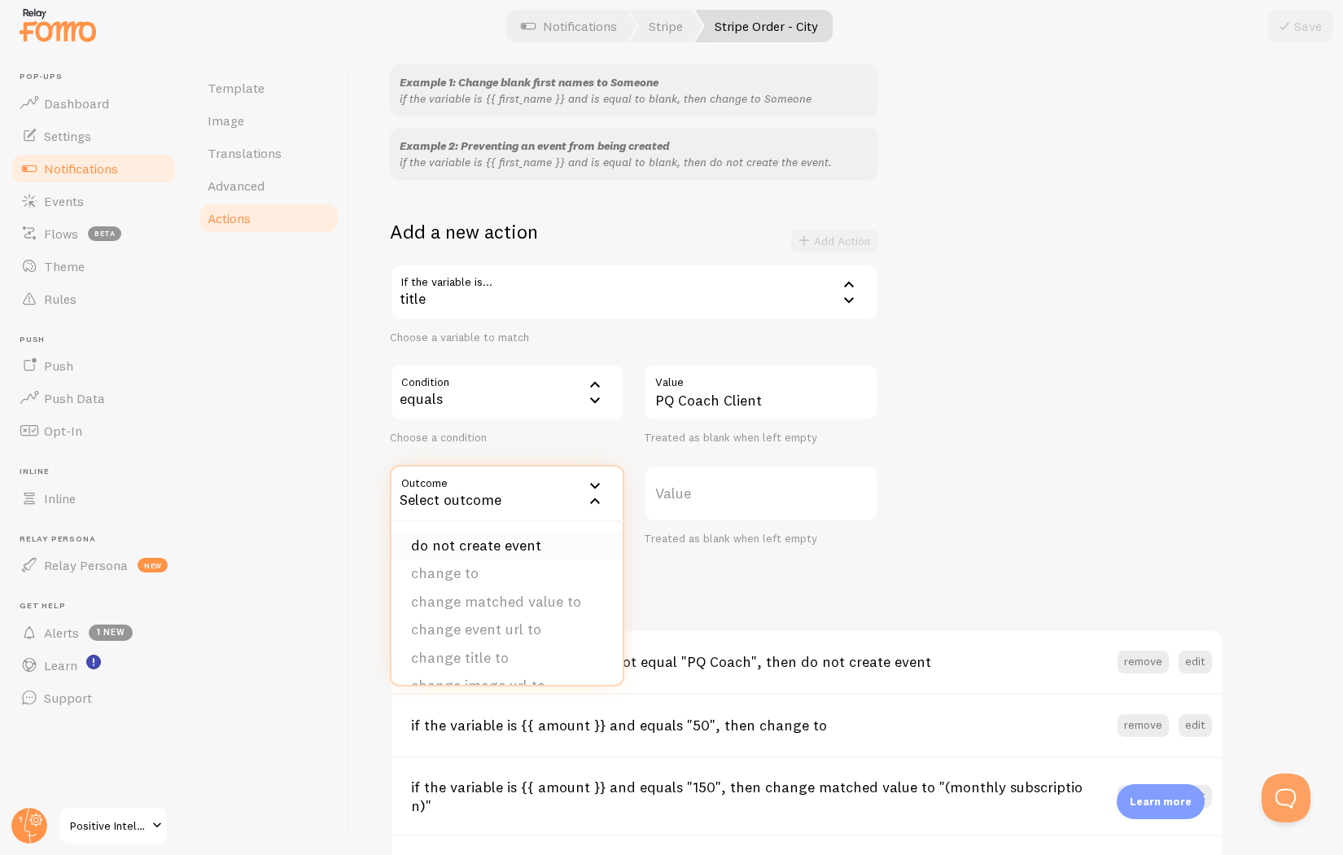
click at [514, 536] on li "do not create event" at bounding box center [506, 545] width 231 height 28
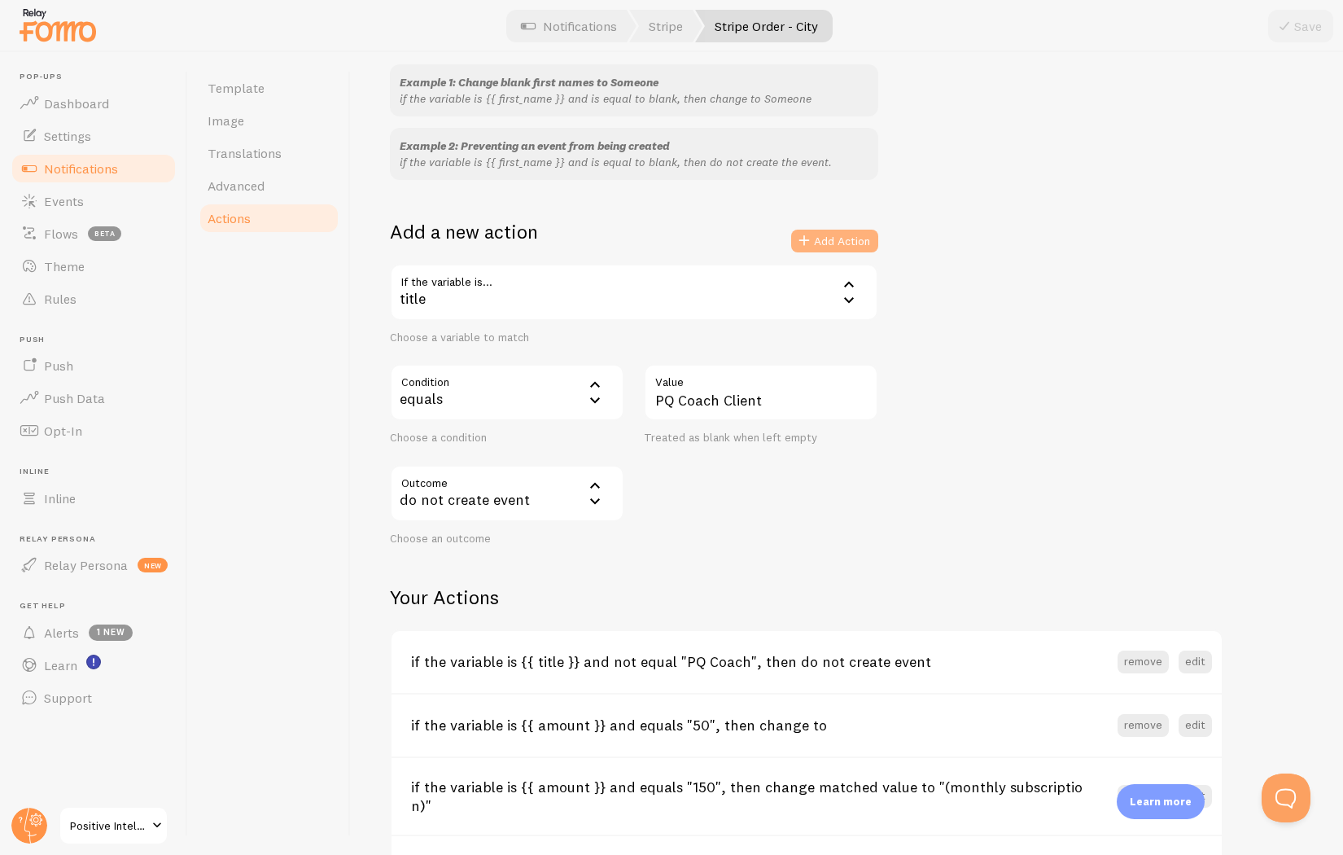
click at [838, 243] on button "Add Action" at bounding box center [834, 241] width 87 height 23
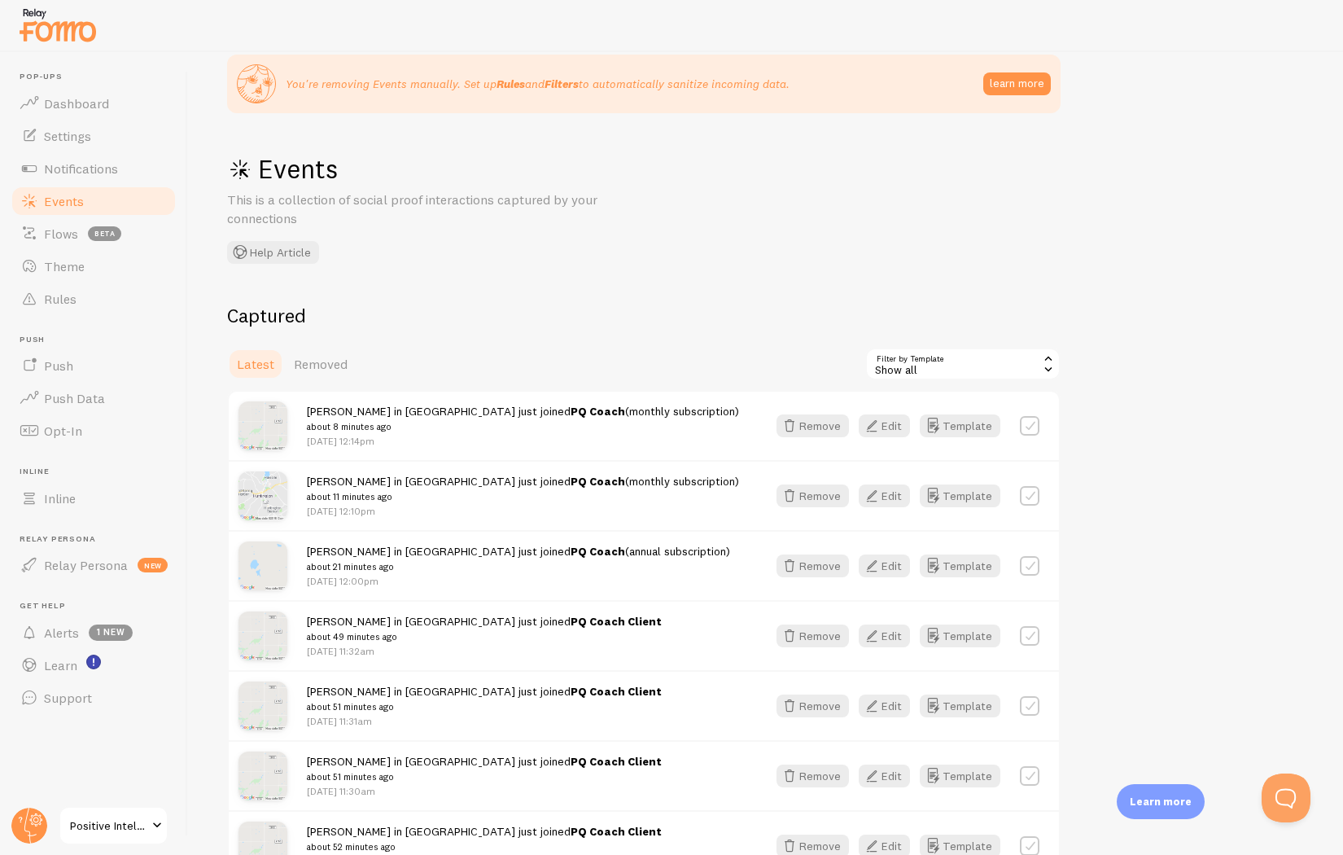
scroll to position [158, 0]
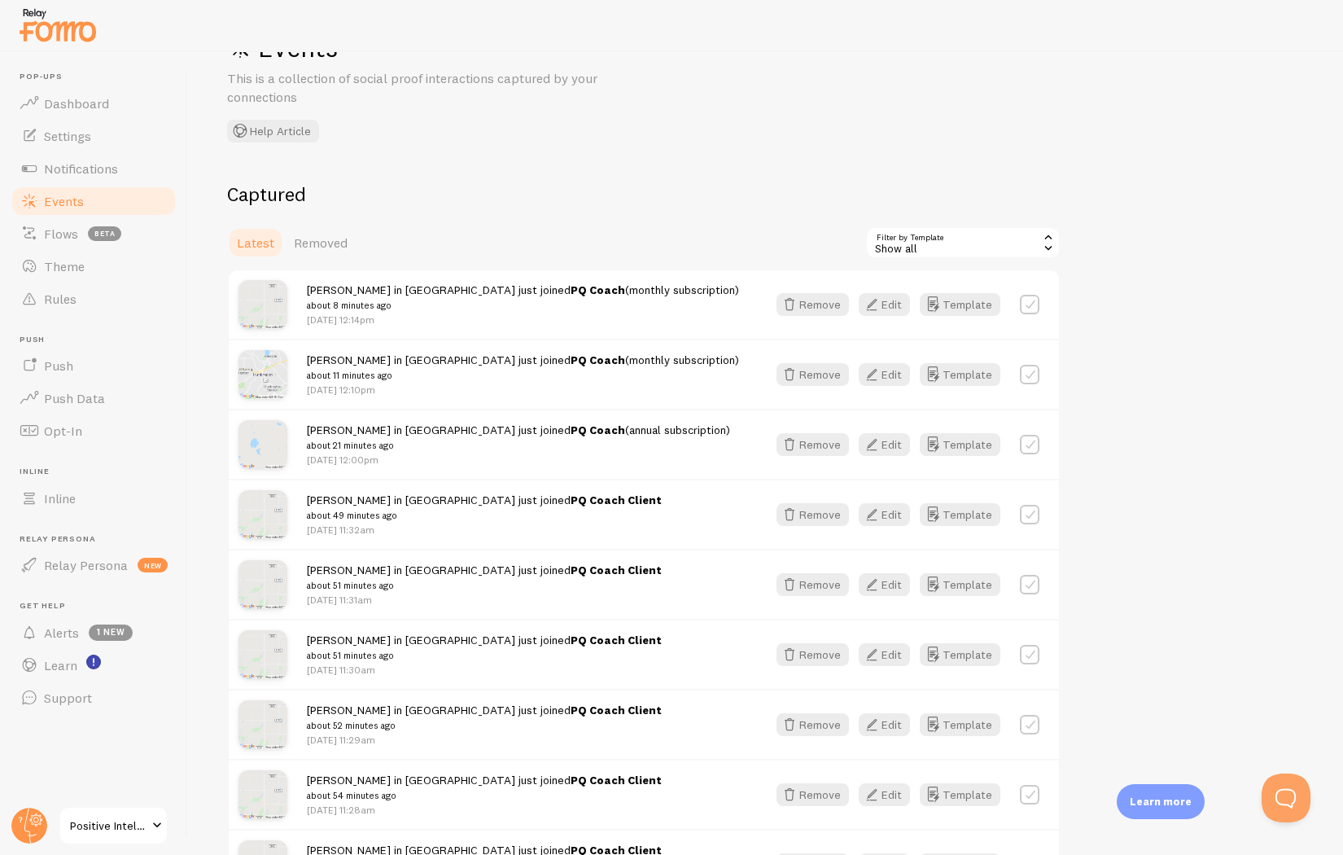
click at [1030, 516] on label at bounding box center [1030, 515] width 20 height 20
checkbox input "true"
click at [1038, 581] on label at bounding box center [1030, 585] width 20 height 20
checkbox input "true"
click at [1027, 654] on label at bounding box center [1030, 655] width 20 height 20
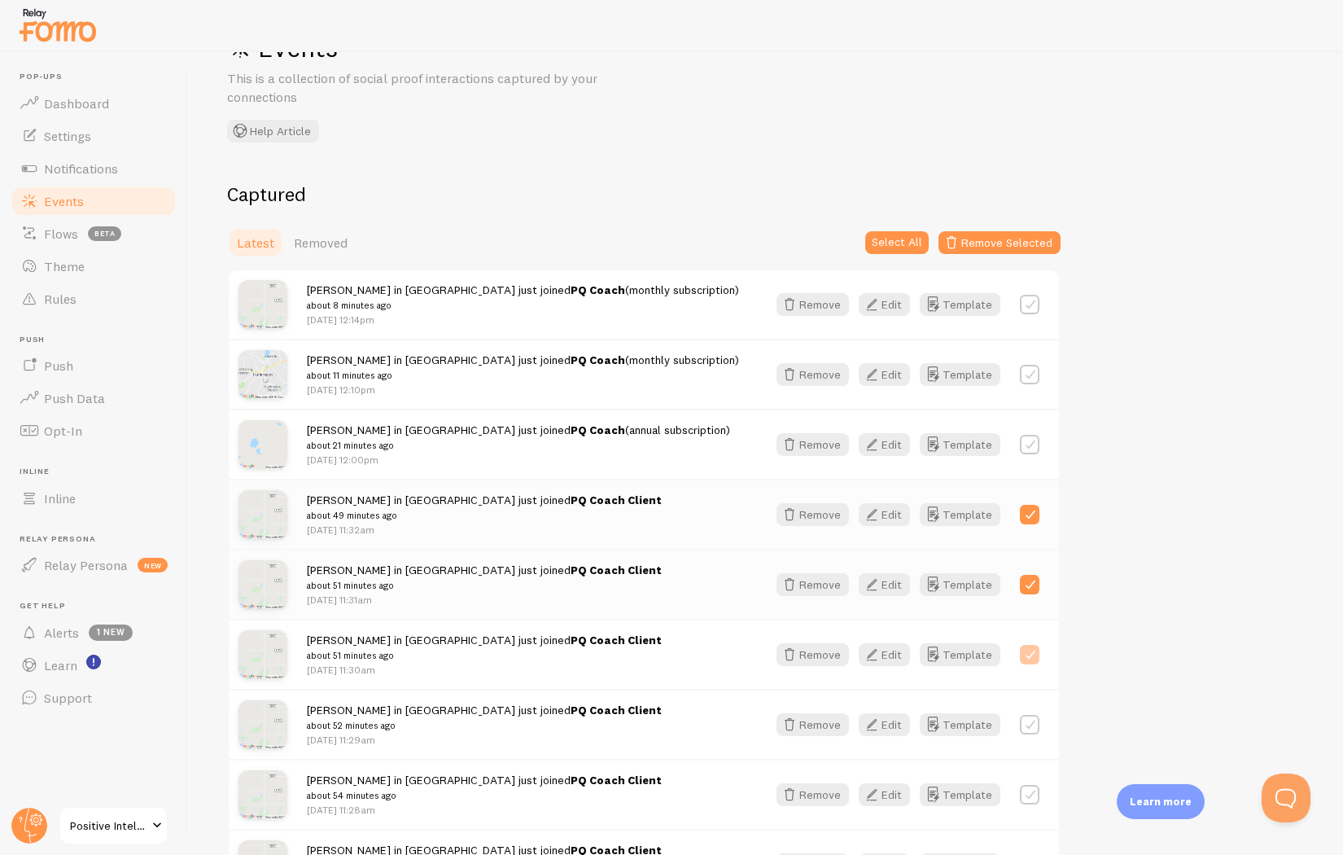
checkbox input "true"
click at [1031, 728] on label at bounding box center [1030, 725] width 20 height 20
checkbox input "true"
click at [1033, 798] on label at bounding box center [1030, 795] width 20 height 20
checkbox input "true"
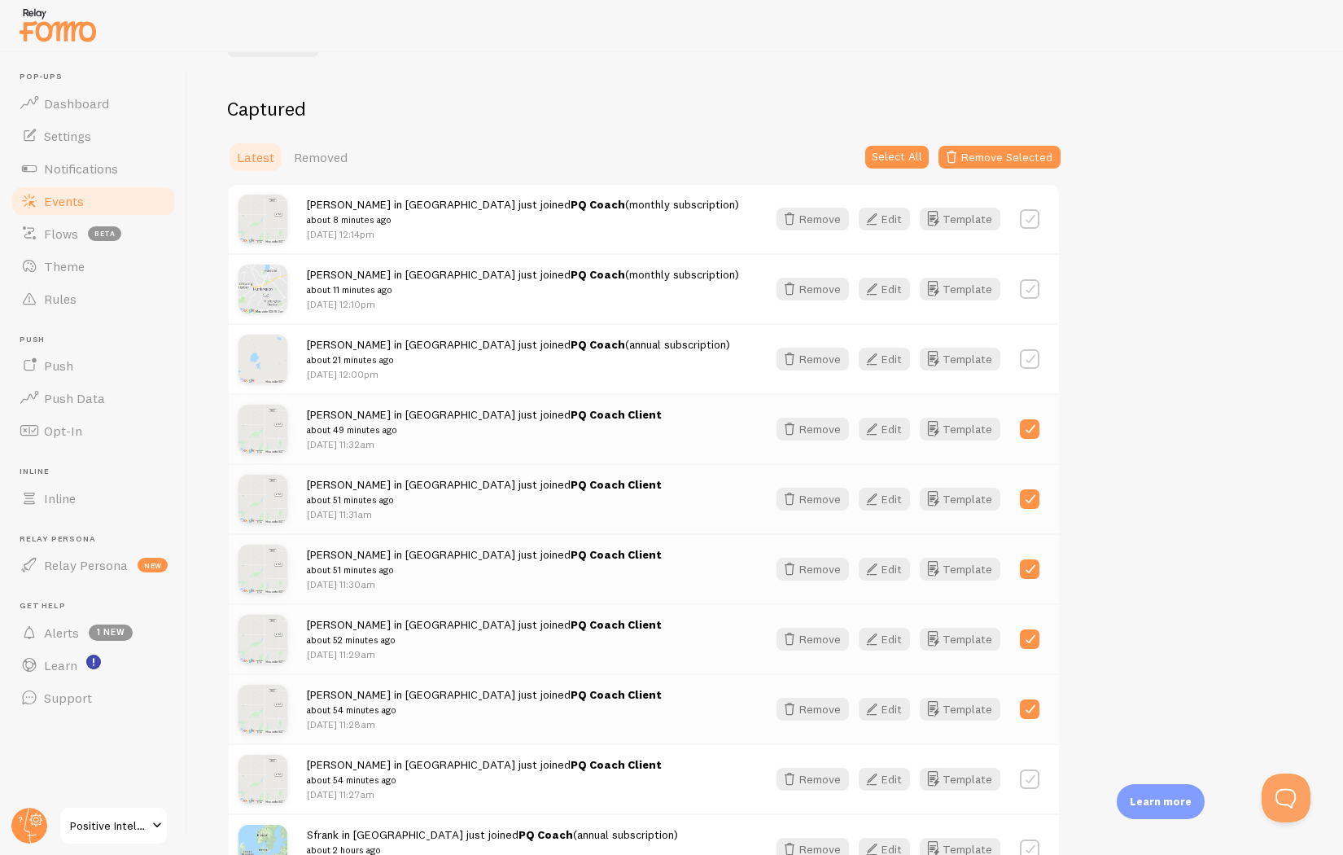
scroll to position [306, 0]
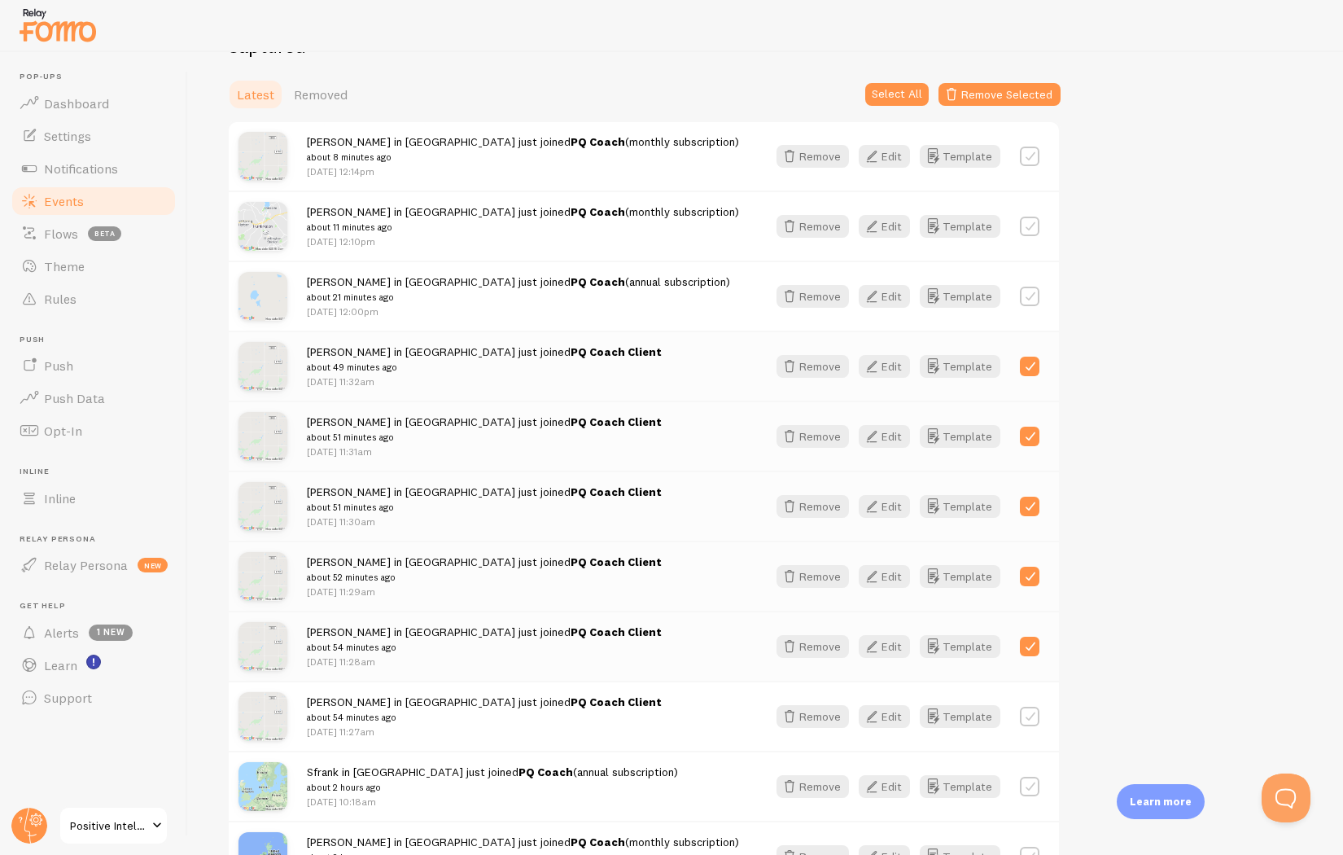
click at [1027, 716] on label at bounding box center [1030, 716] width 20 height 20
checkbox input "true"
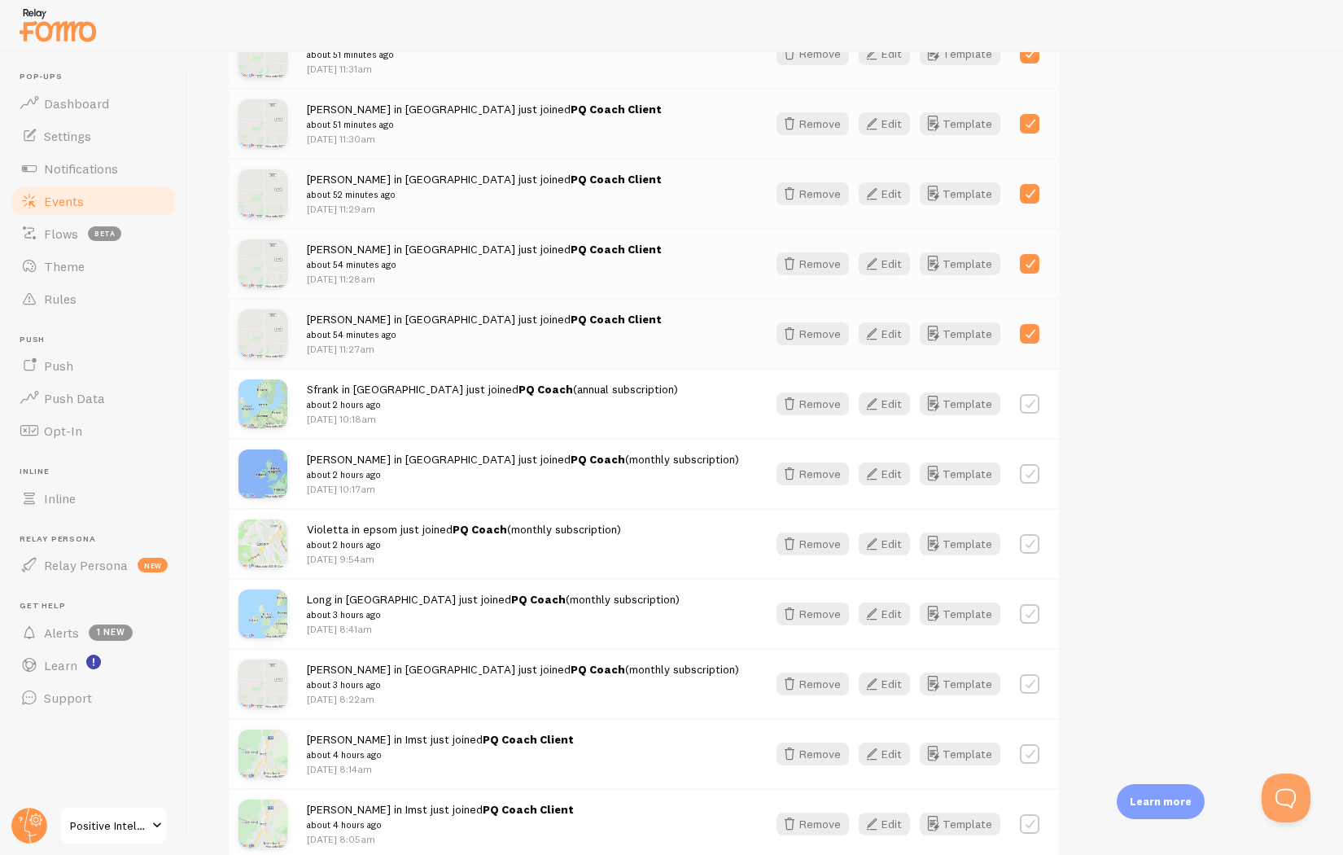
scroll to position [750, 0]
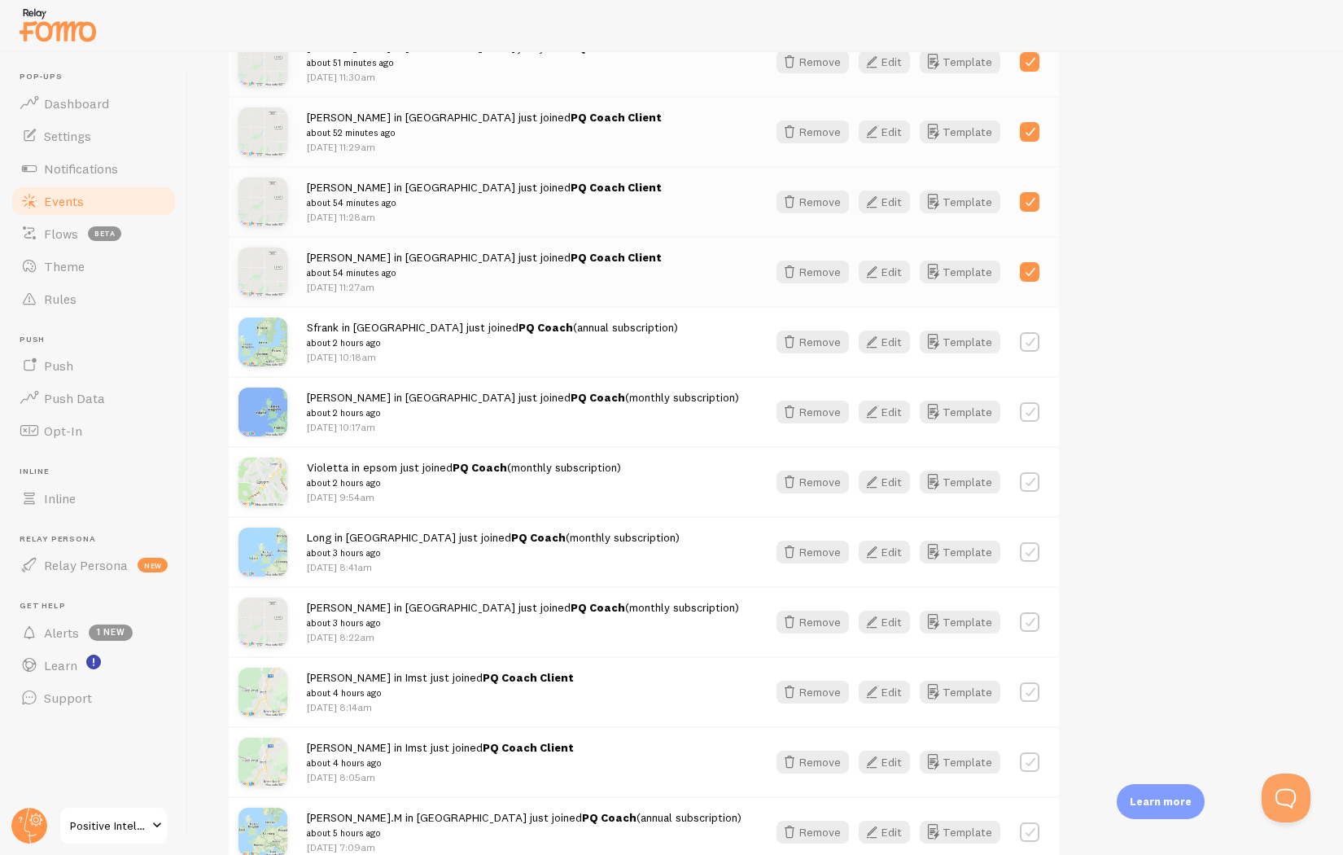
click at [1034, 685] on label at bounding box center [1030, 692] width 20 height 20
checkbox input "true"
click at [1037, 763] on label at bounding box center [1030, 762] width 20 height 20
checkbox input "true"
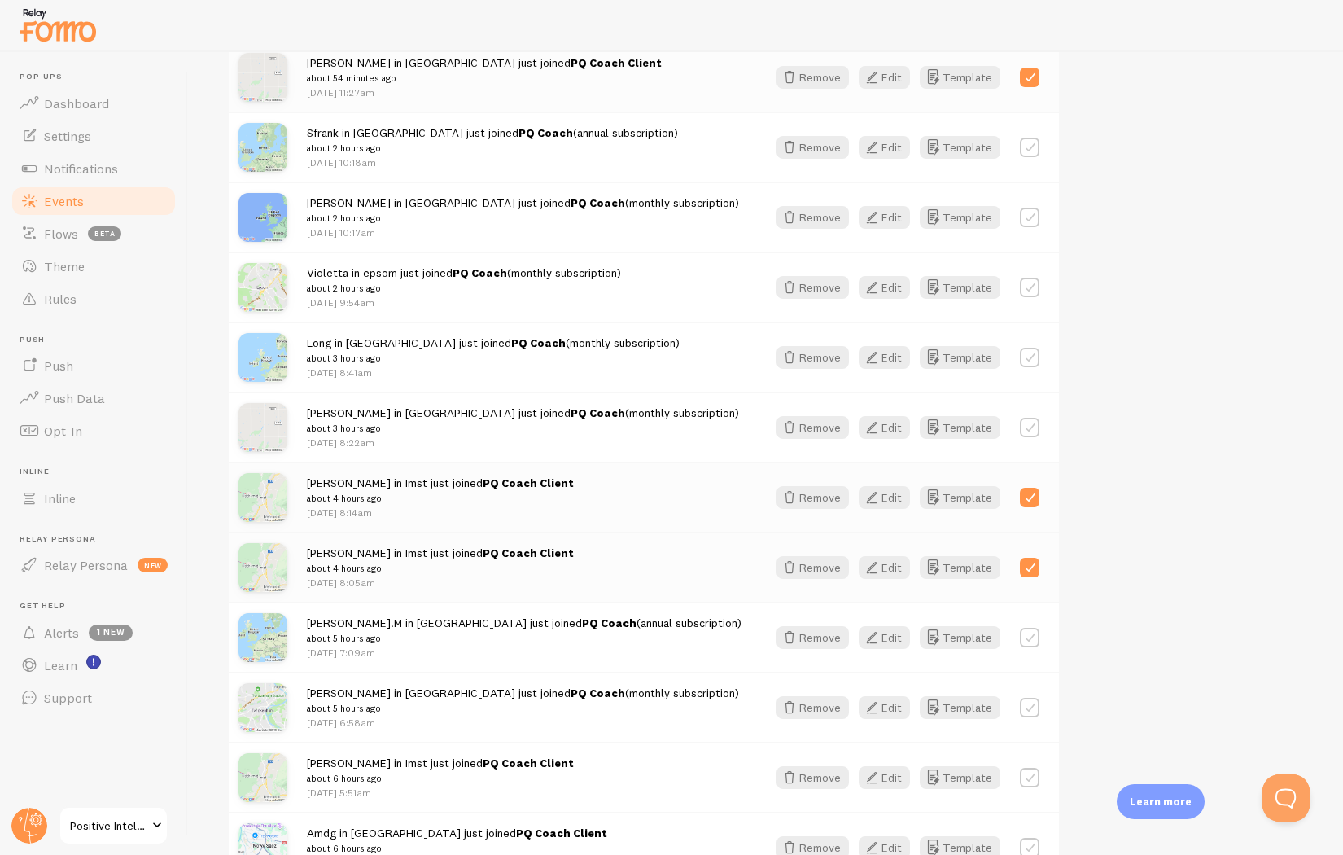
click at [1030, 771] on label at bounding box center [1030, 778] width 20 height 20
checkbox input "true"
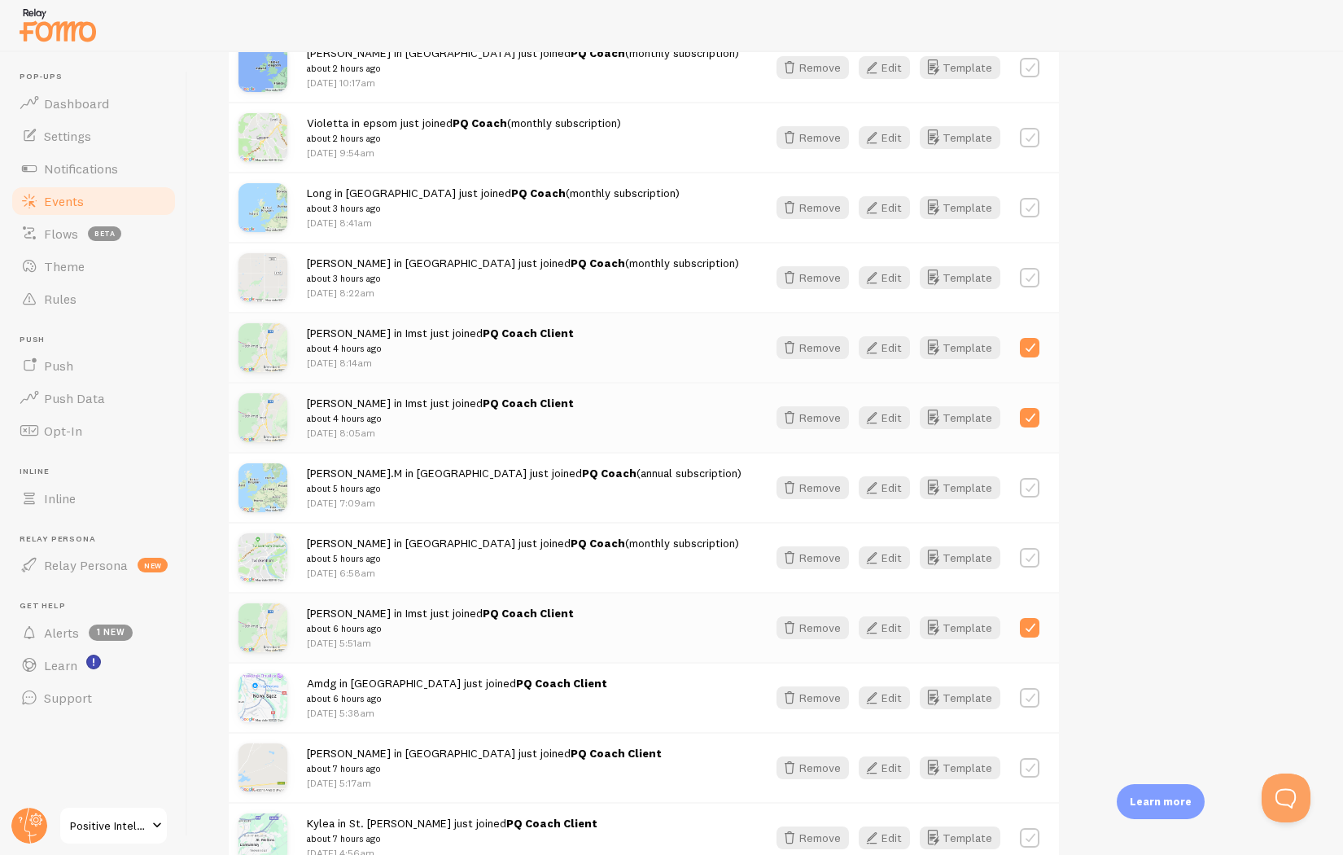
scroll to position [1105, 0]
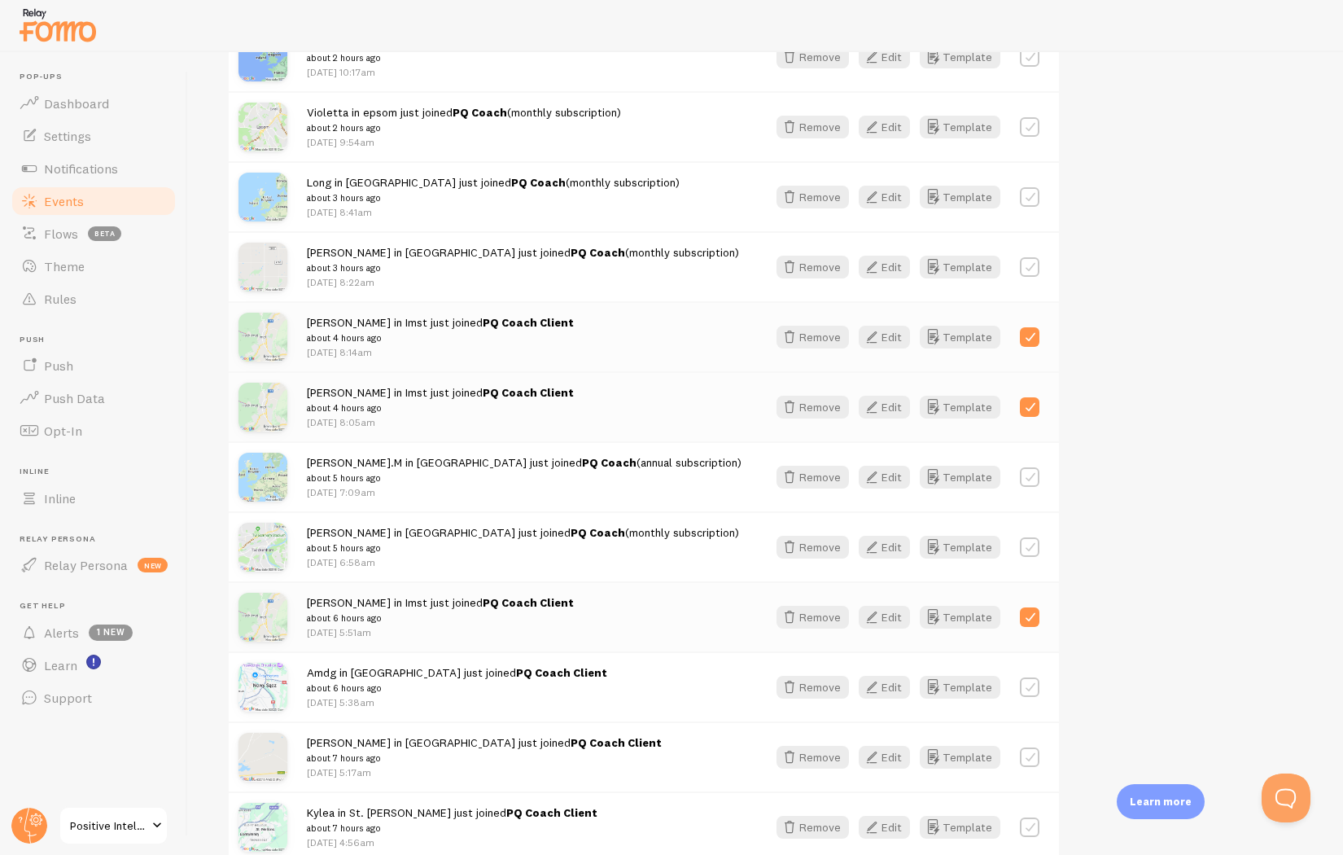
click at [1031, 679] on label at bounding box center [1030, 687] width 20 height 20
checkbox input "true"
click at [1028, 755] on label at bounding box center [1030, 757] width 20 height 20
checkbox input "true"
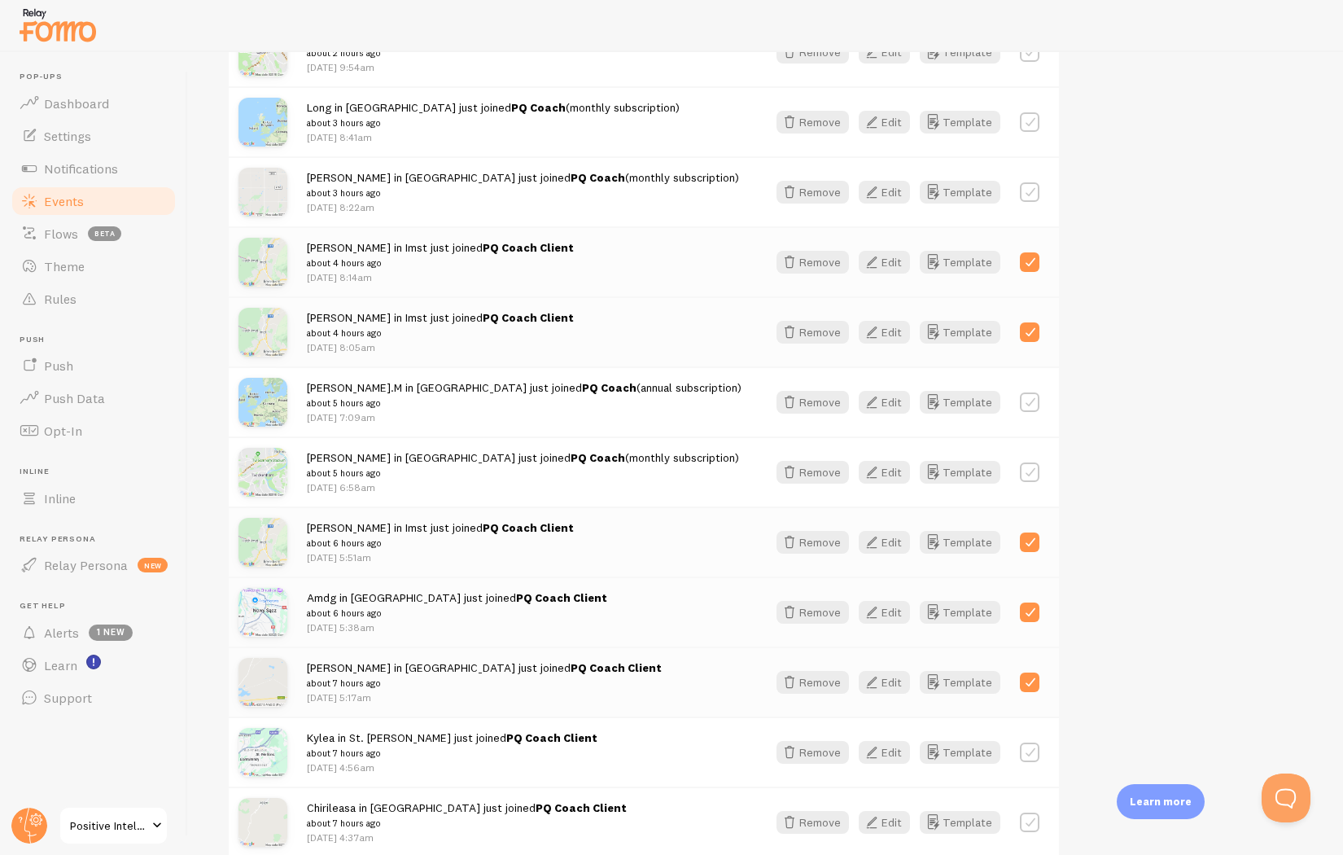
click at [1028, 754] on label at bounding box center [1030, 752] width 20 height 20
checkbox input "true"
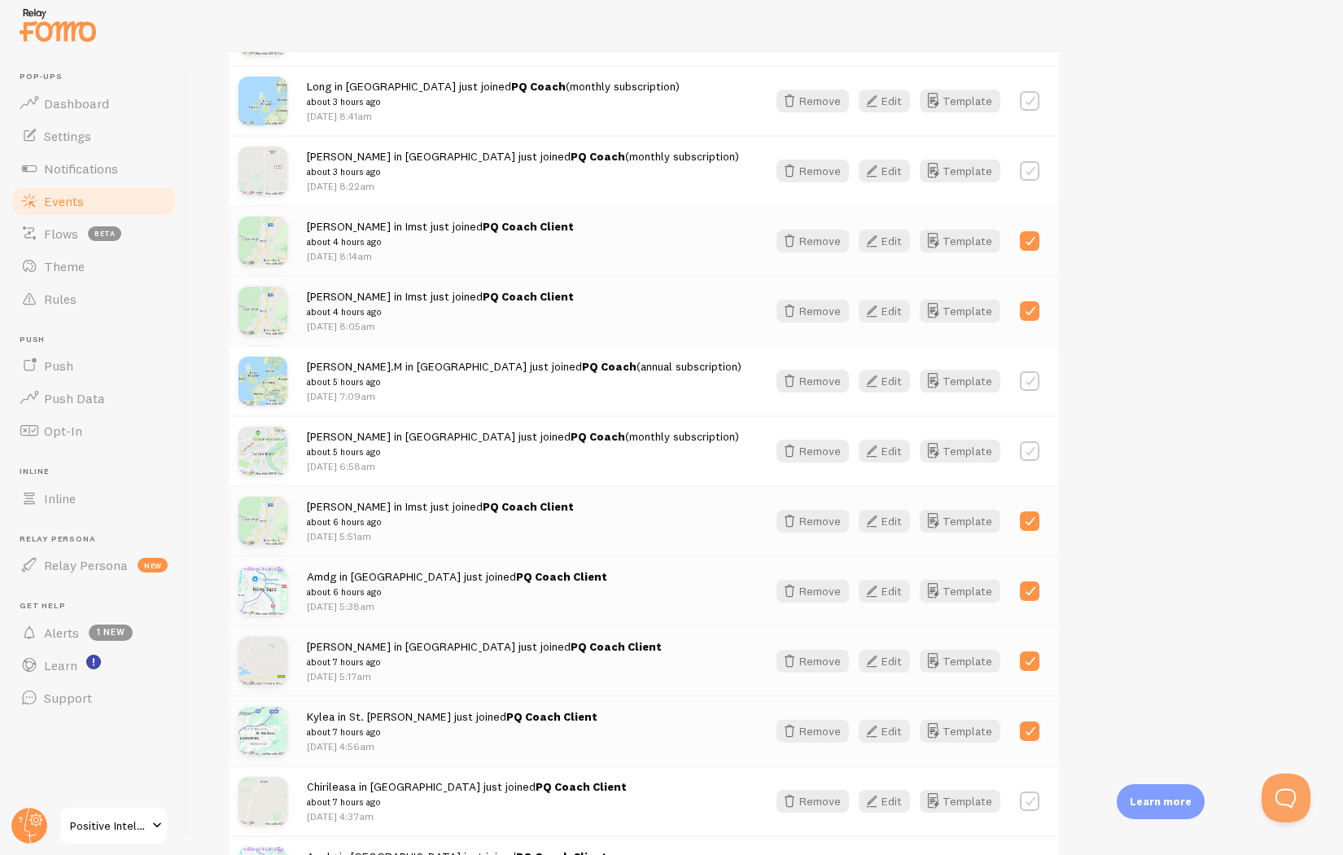
click at [1028, 789] on div at bounding box center [1030, 800] width 20 height 23
click at [1033, 803] on label at bounding box center [1030, 801] width 20 height 20
checkbox input "true"
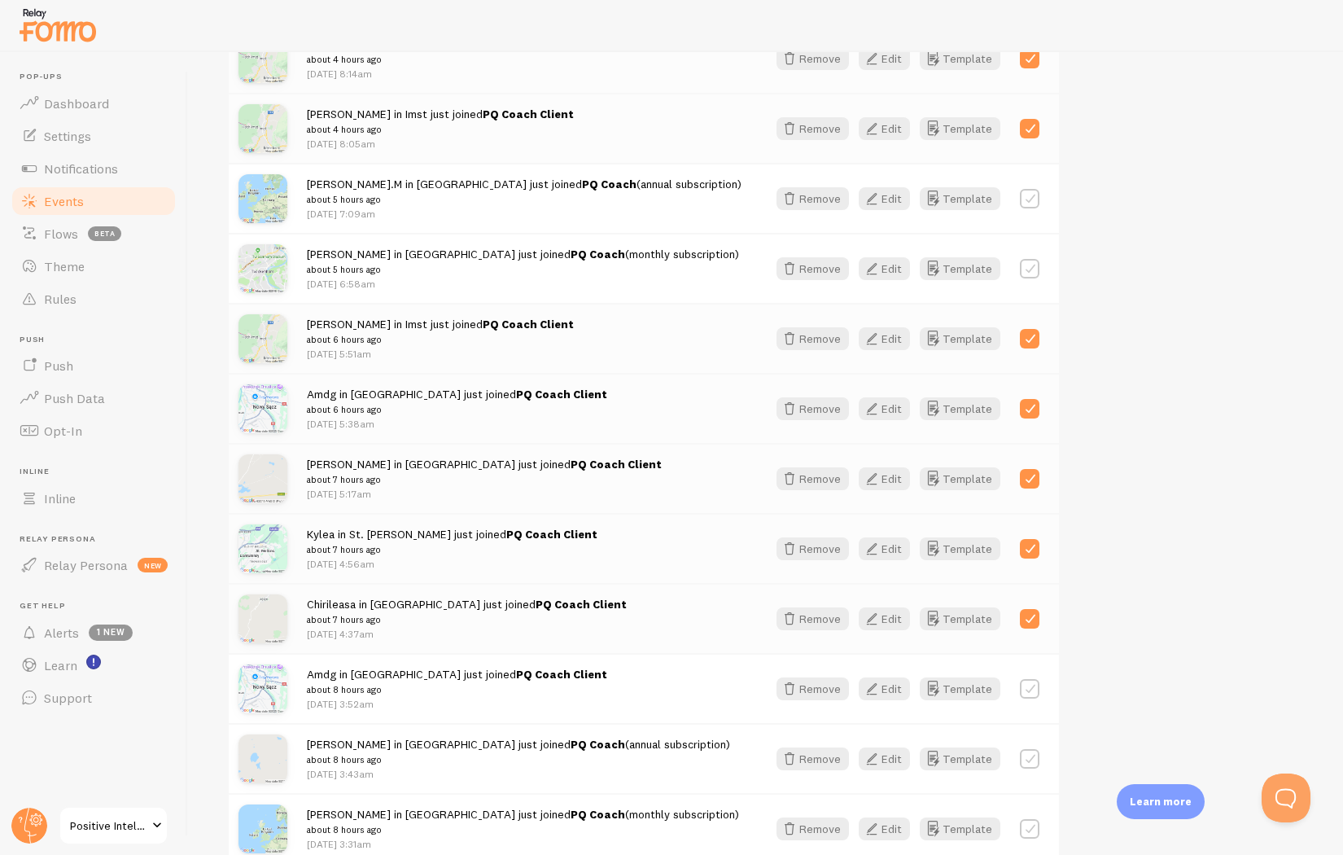
click at [1030, 685] on label at bounding box center [1030, 689] width 20 height 20
checkbox input "true"
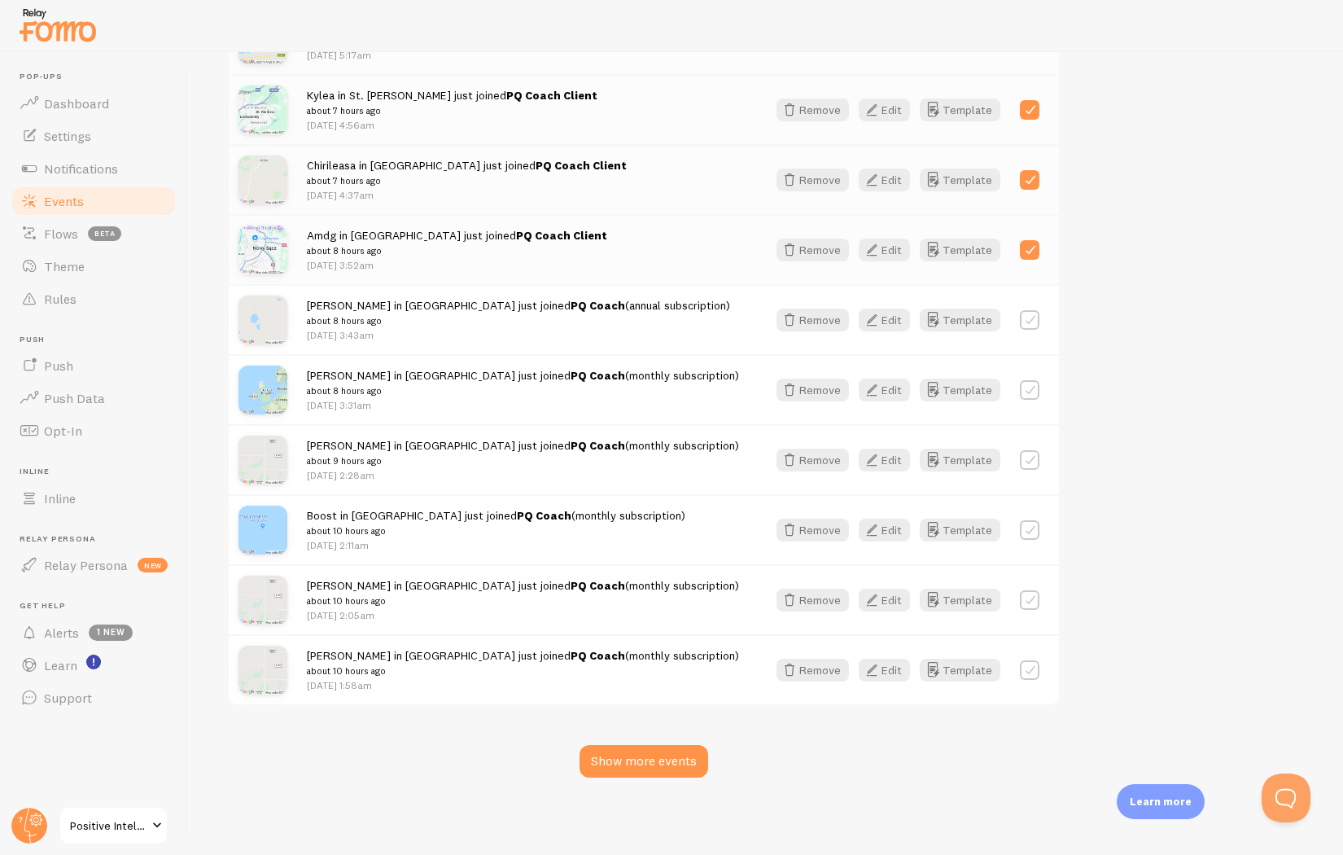
scroll to position [0, 0]
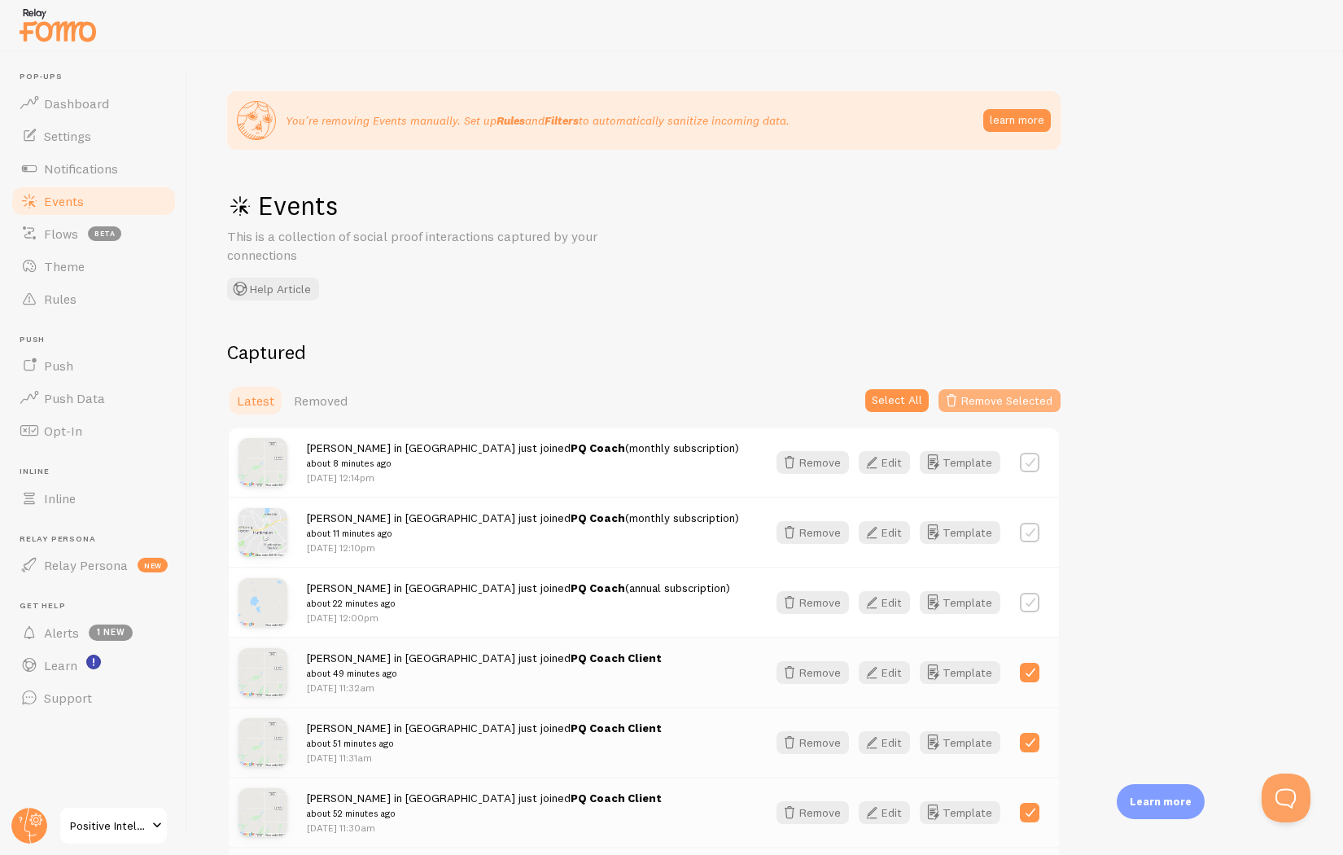
click at [989, 404] on button "Remove Selected" at bounding box center [999, 400] width 122 height 23
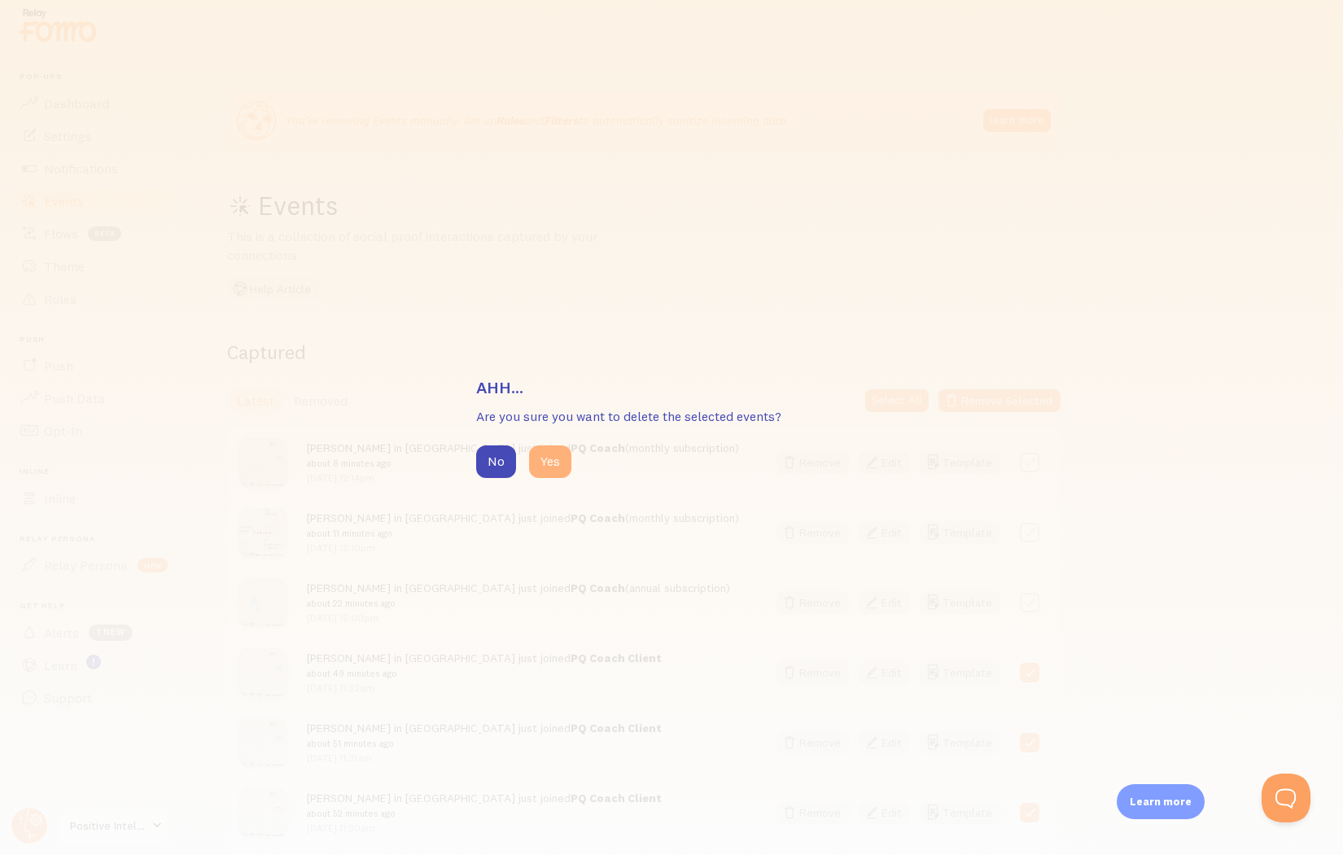
click at [556, 457] on button "Yes" at bounding box center [550, 461] width 42 height 33
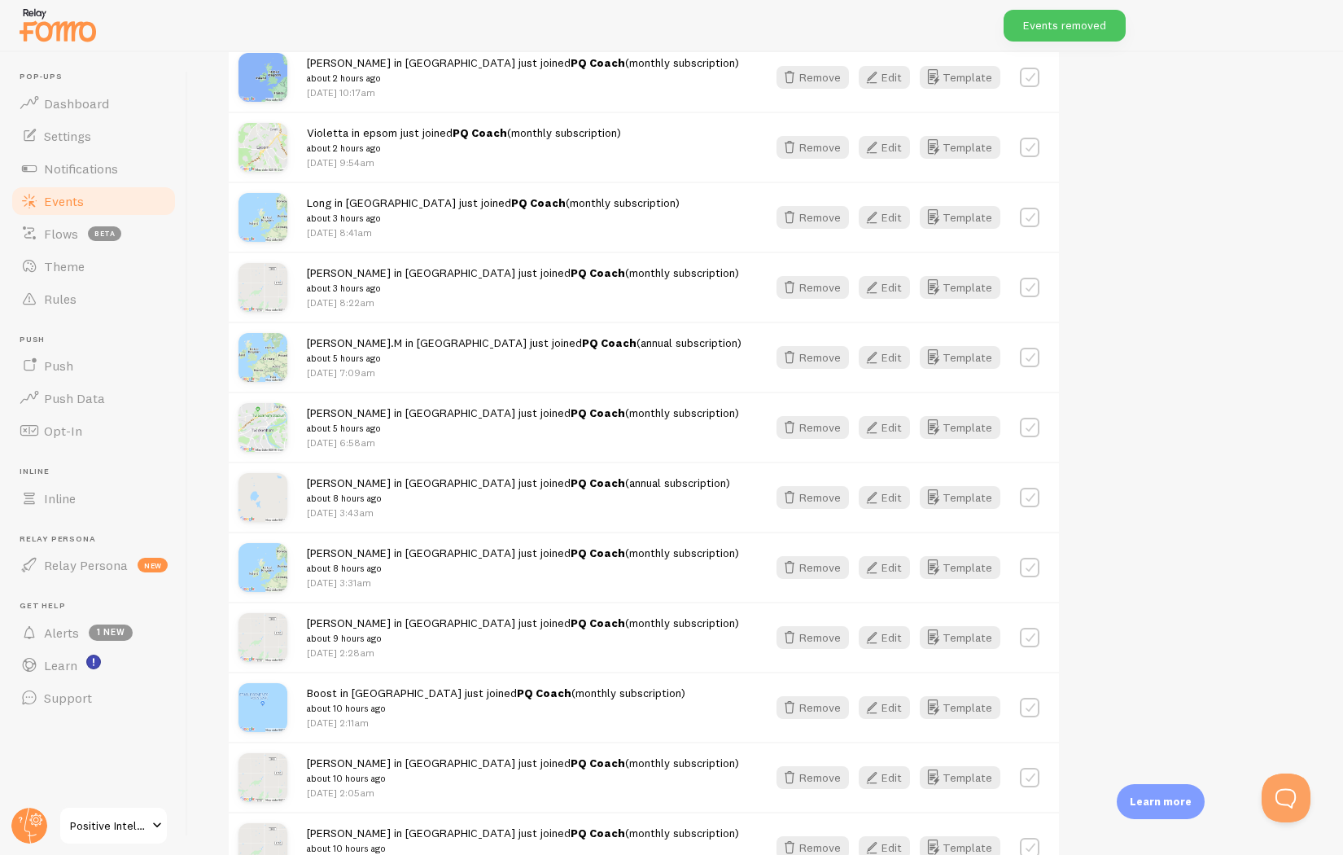
scroll to position [842, 0]
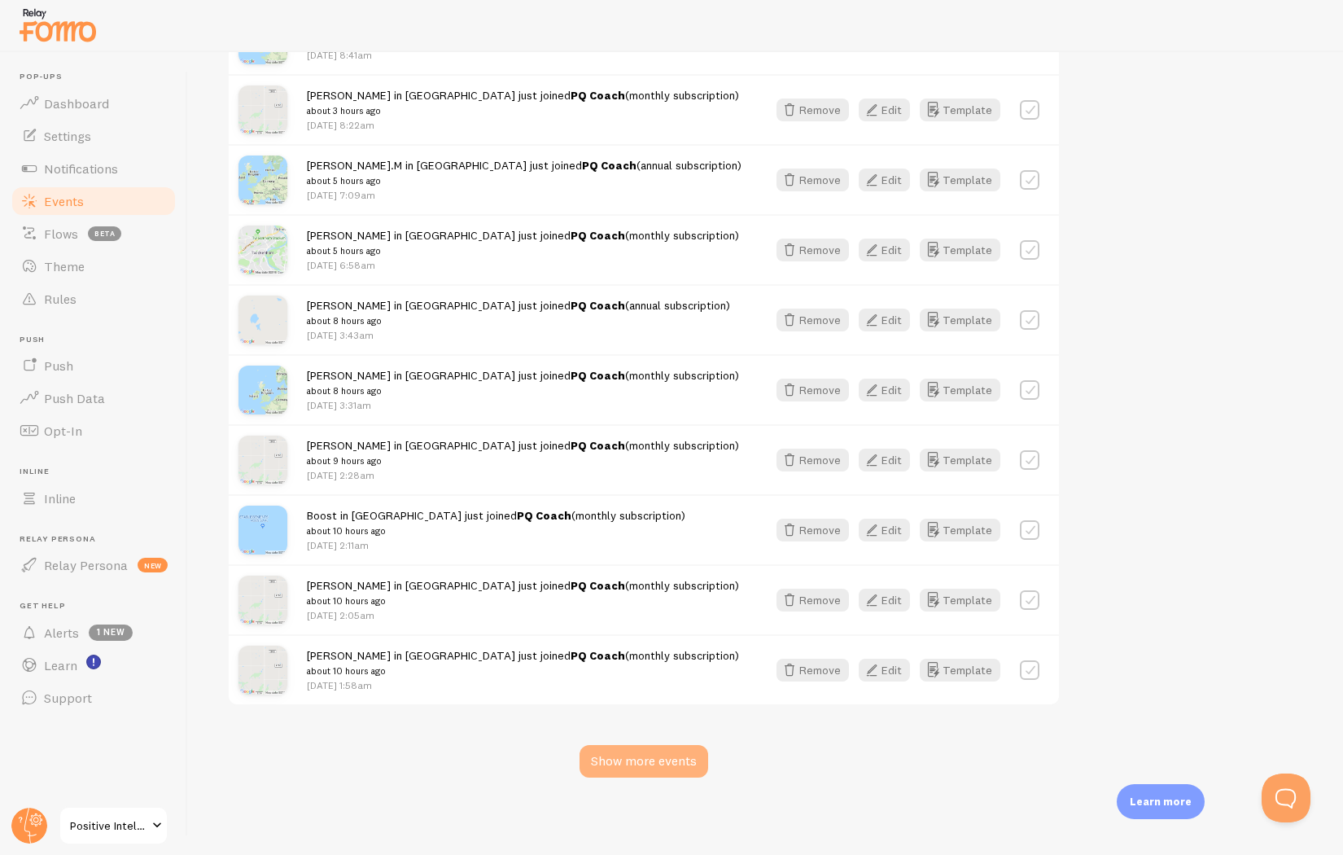
click at [627, 754] on div "Show more events" at bounding box center [644, 761] width 129 height 33
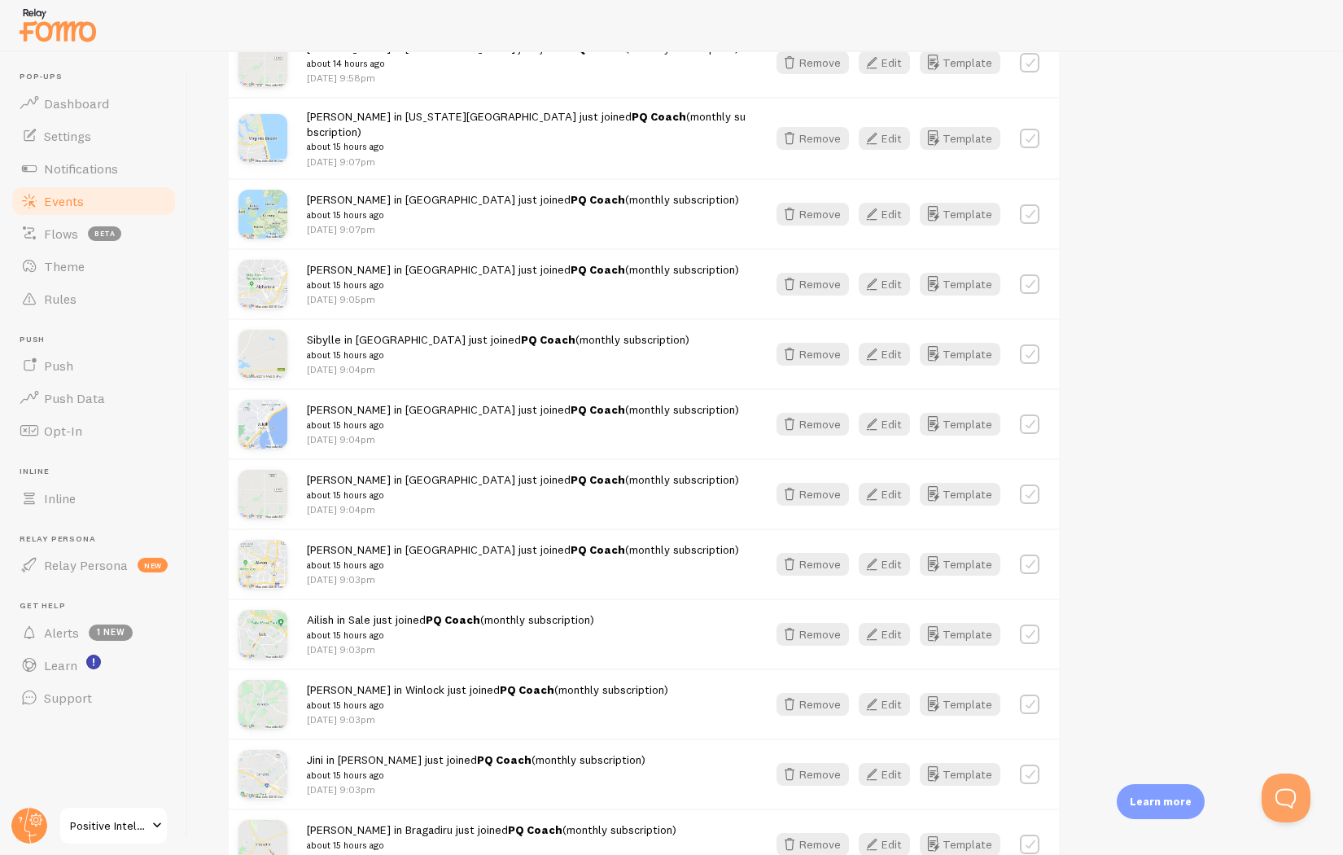
scroll to position [2872, 0]
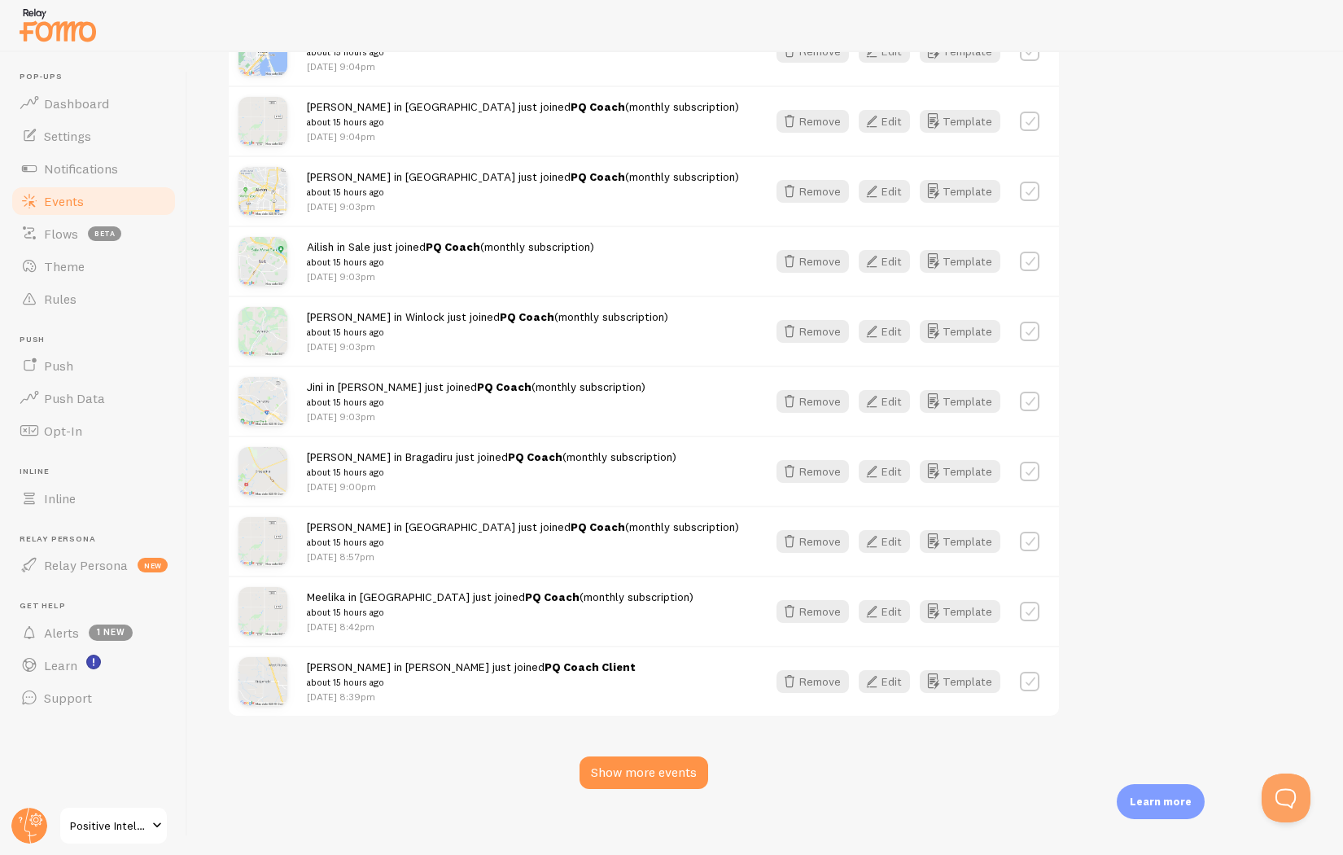
click at [1034, 673] on label at bounding box center [1030, 681] width 20 height 20
checkbox input "true"
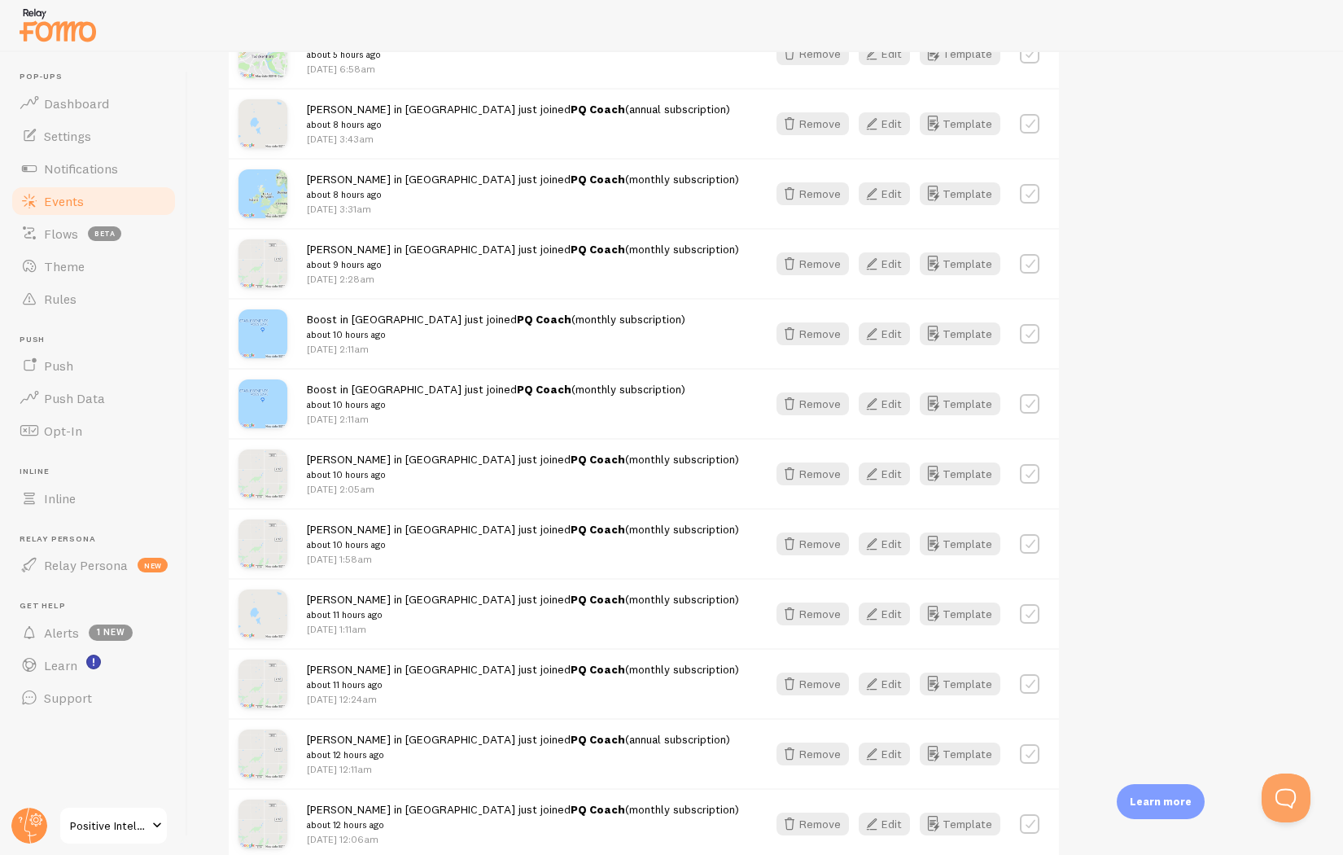
scroll to position [0, 0]
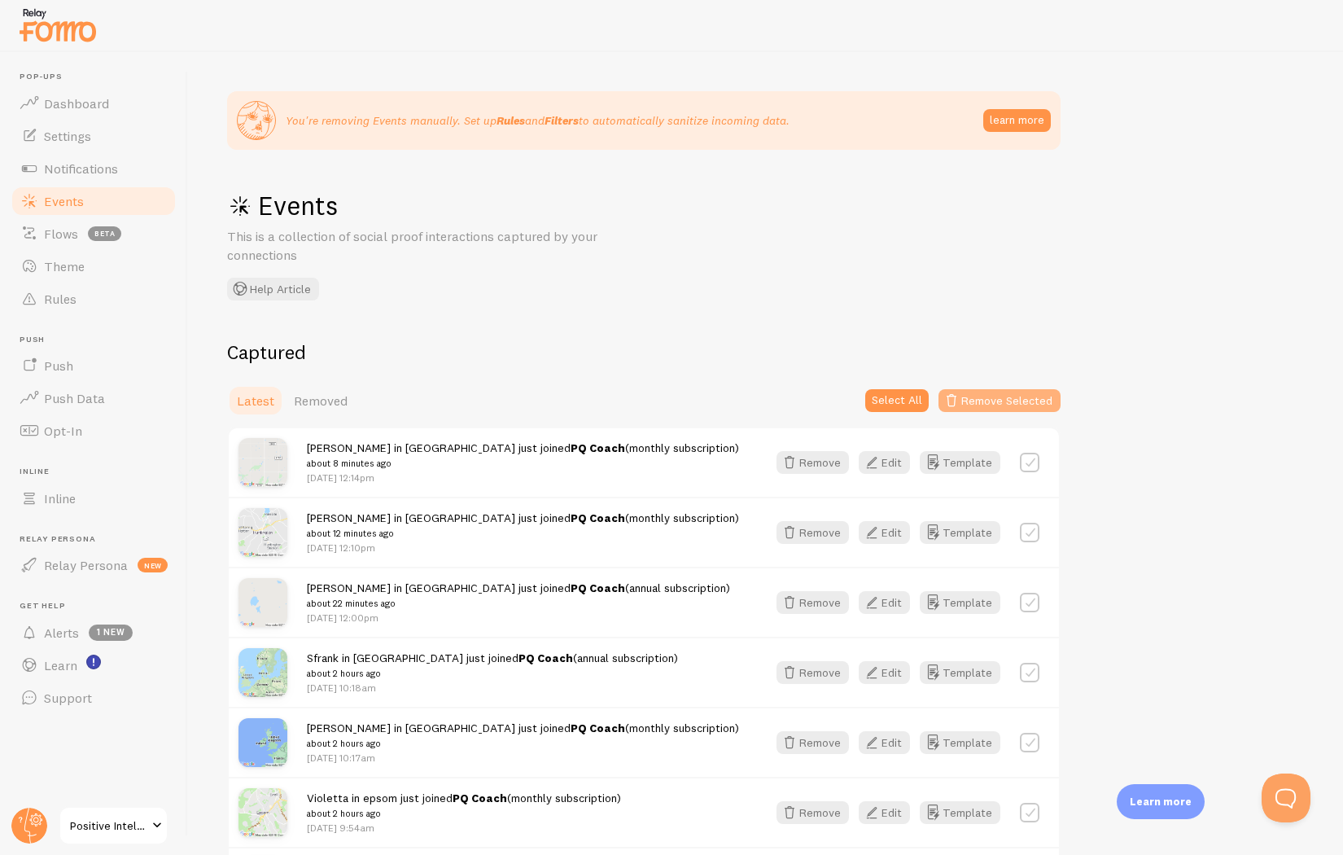
click at [1012, 400] on button "Remove Selected" at bounding box center [999, 400] width 122 height 23
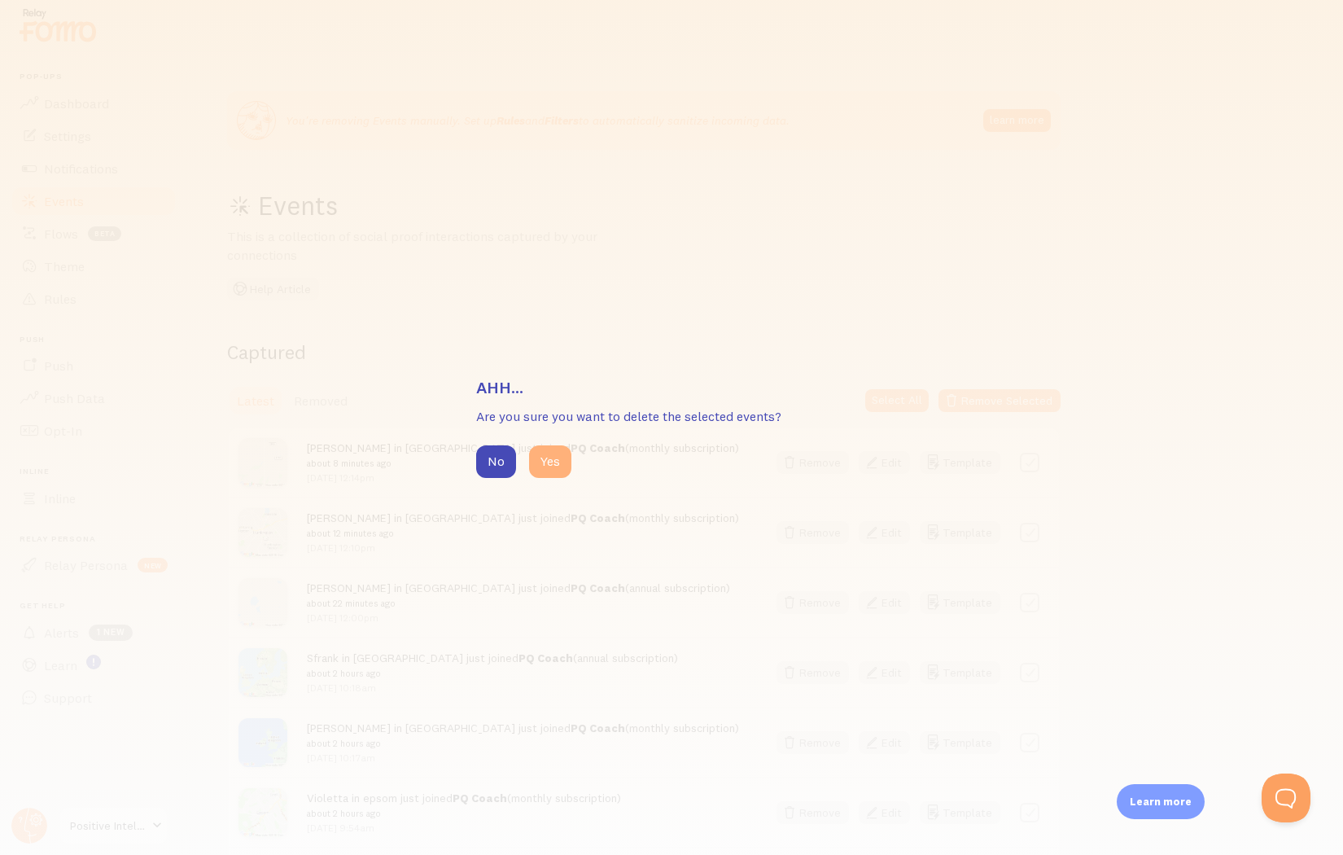
click at [548, 470] on button "Yes" at bounding box center [550, 461] width 42 height 33
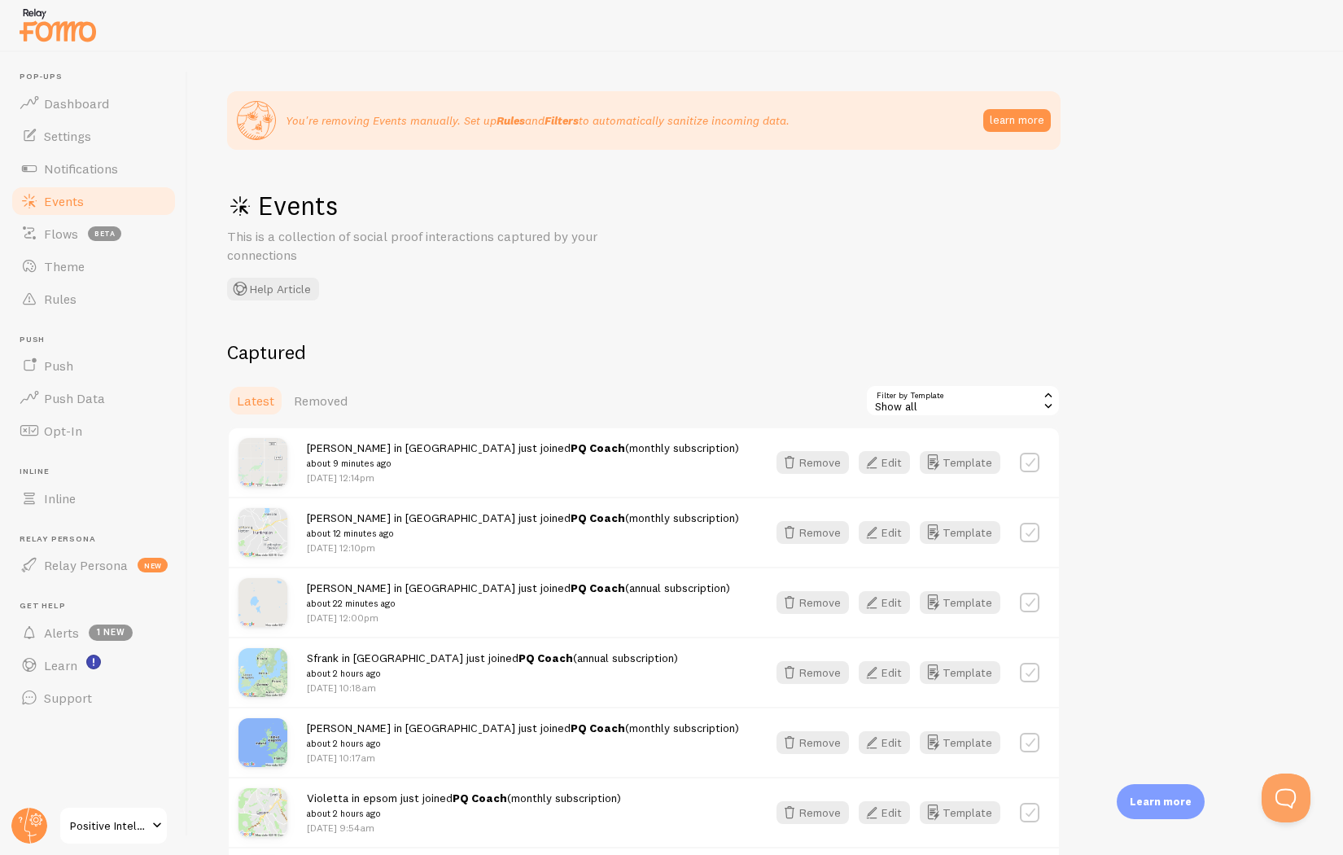
click at [565, 118] on strong "Filters" at bounding box center [562, 120] width 34 height 15
